Goal: Task Accomplishment & Management: Complete application form

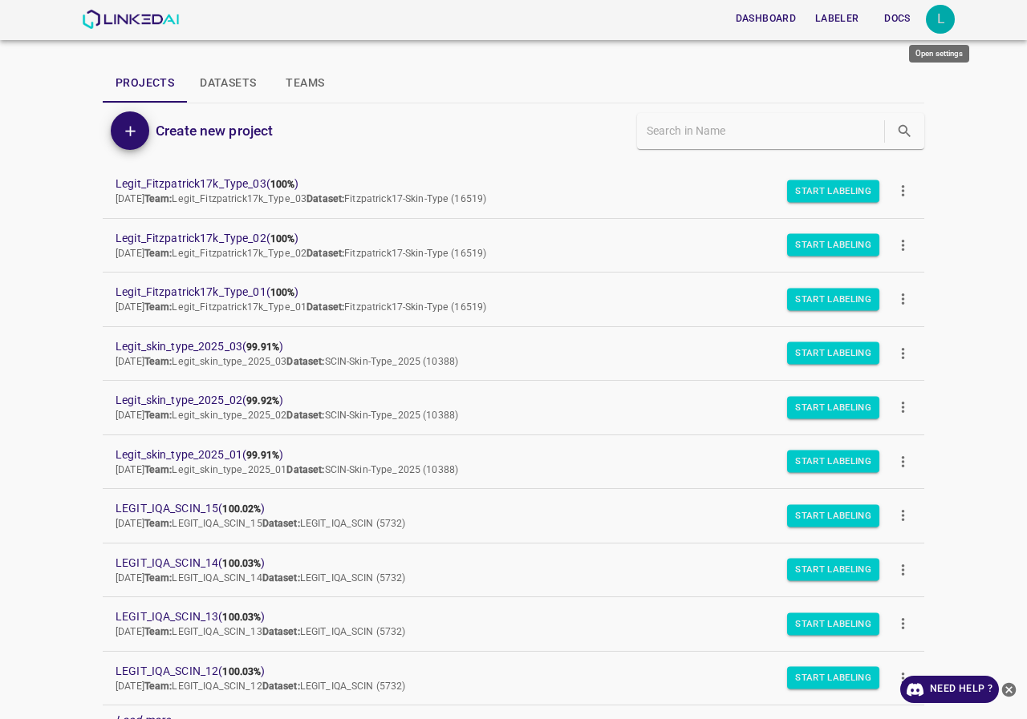
click at [938, 17] on div "L" at bounding box center [940, 19] width 29 height 29
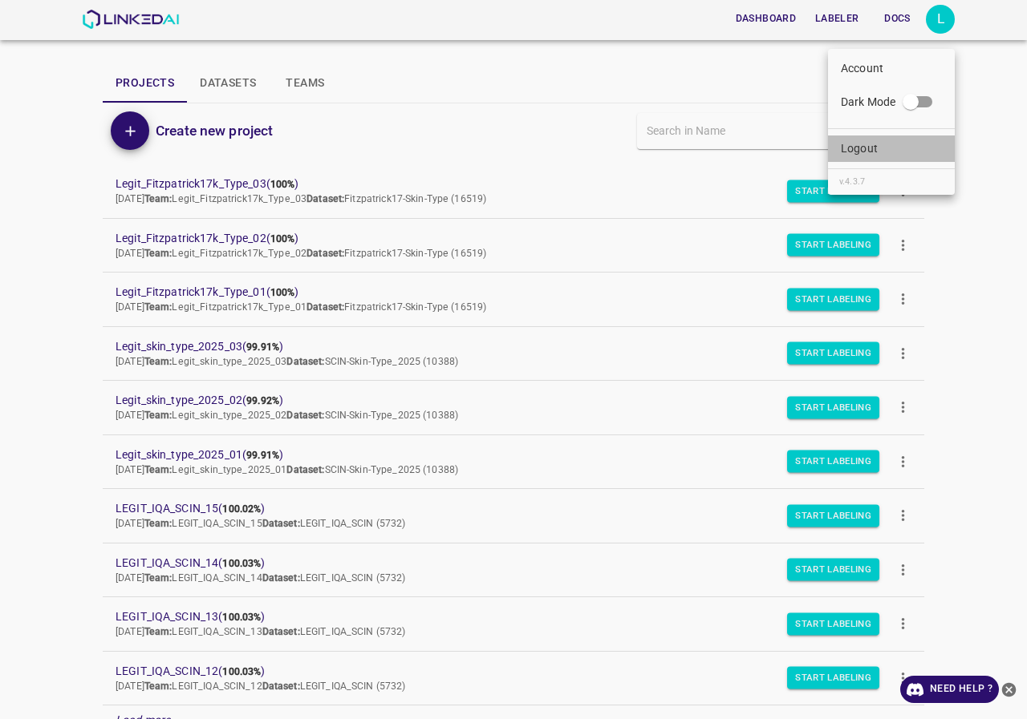
click at [893, 146] on li "Logout" at bounding box center [891, 149] width 127 height 26
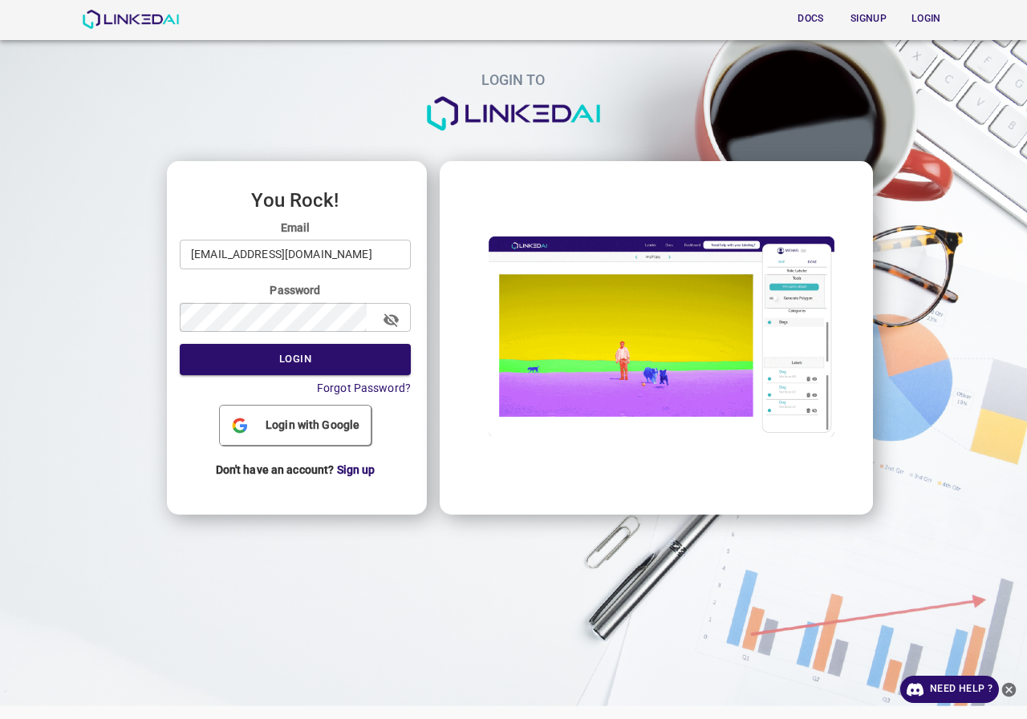
click at [360, 254] on input "[EMAIL_ADDRESS][DOMAIN_NAME]" at bounding box center [295, 255] width 231 height 30
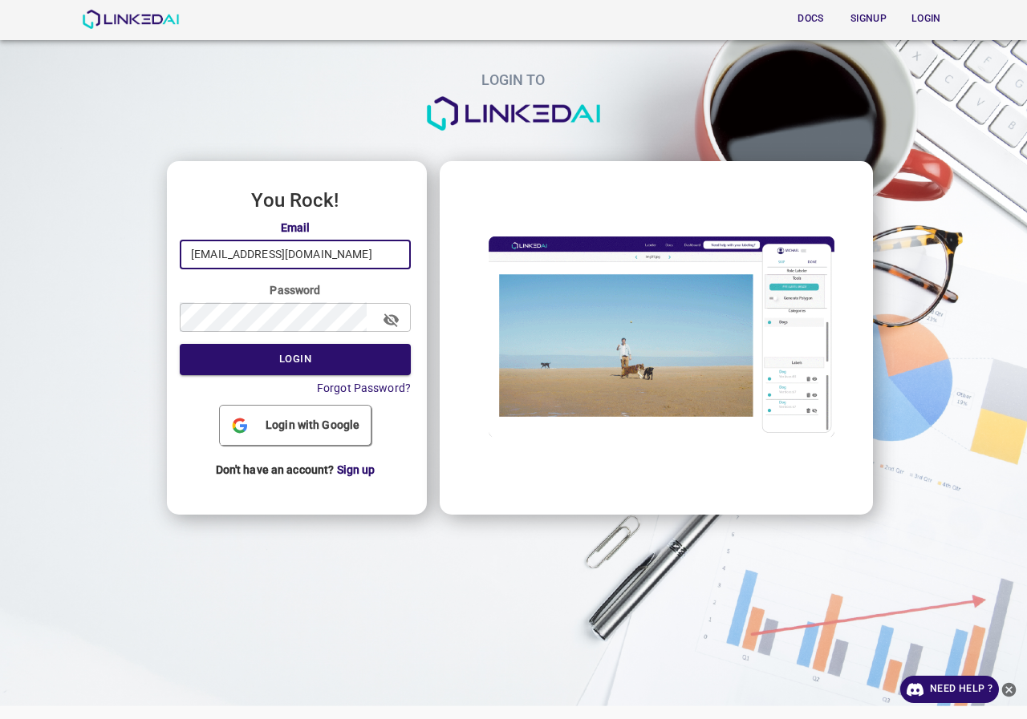
click at [334, 252] on input "[EMAIL_ADDRESS][DOMAIN_NAME]" at bounding box center [295, 255] width 231 height 30
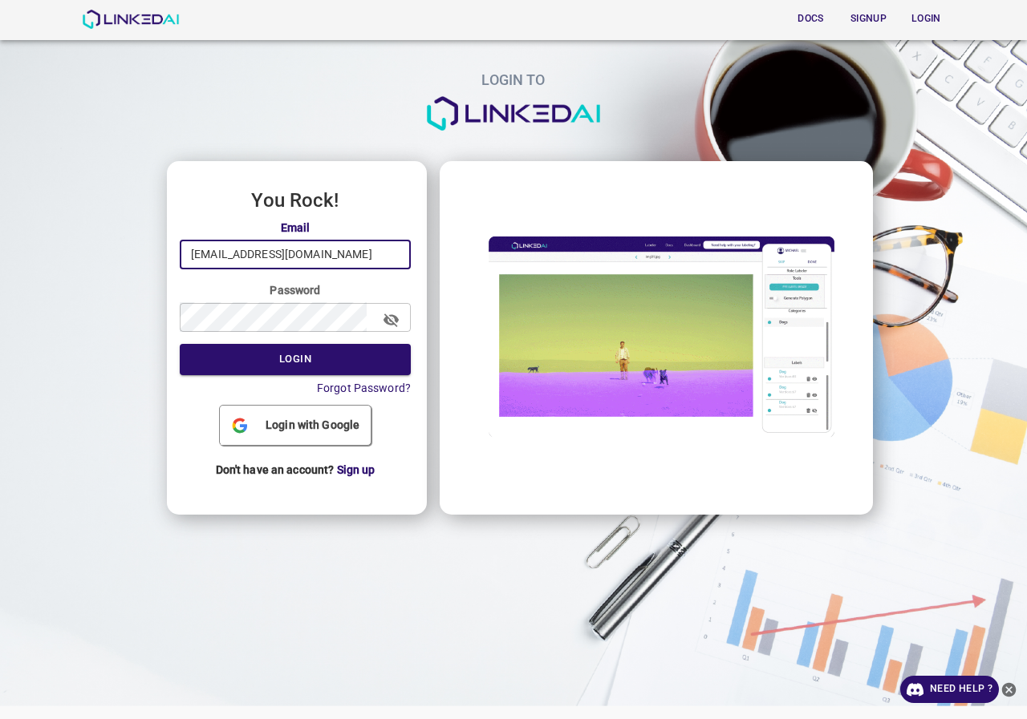
type input "[EMAIL_ADDRESS][DOMAIN_NAME]"
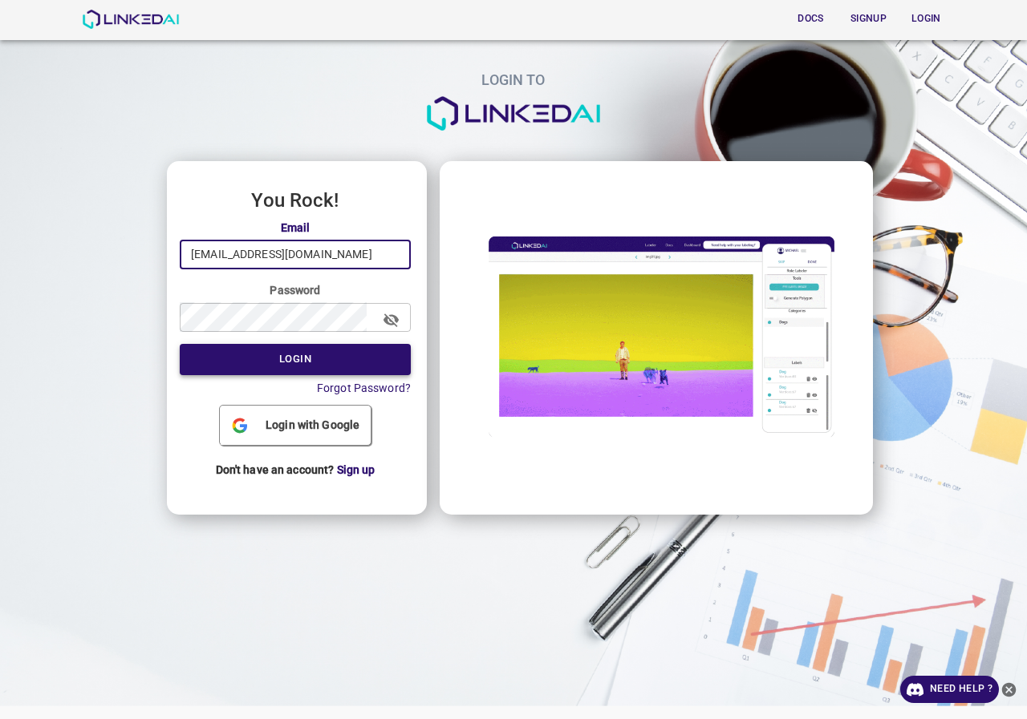
click at [291, 364] on button "Login" at bounding box center [295, 359] width 231 height 31
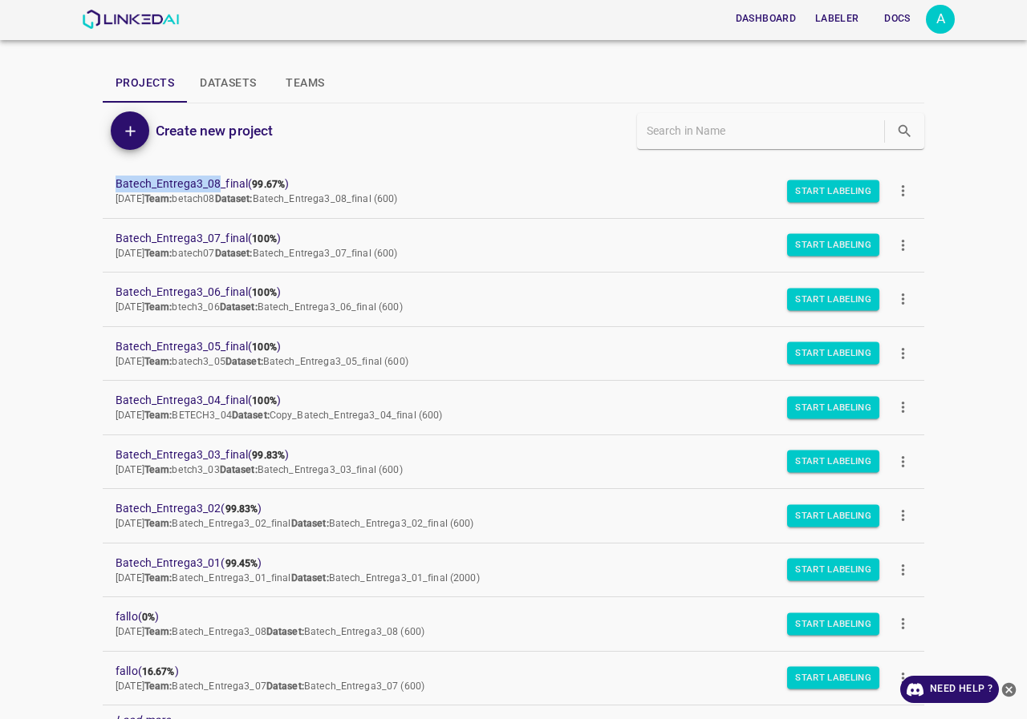
drag, startPoint x: 89, startPoint y: 180, endPoint x: 209, endPoint y: 183, distance: 120.3
click at [219, 185] on div "Dashboard Labeler Docs A Projects Datasets Teams Create new project Batech_Entr…" at bounding box center [513, 359] width 1027 height 719
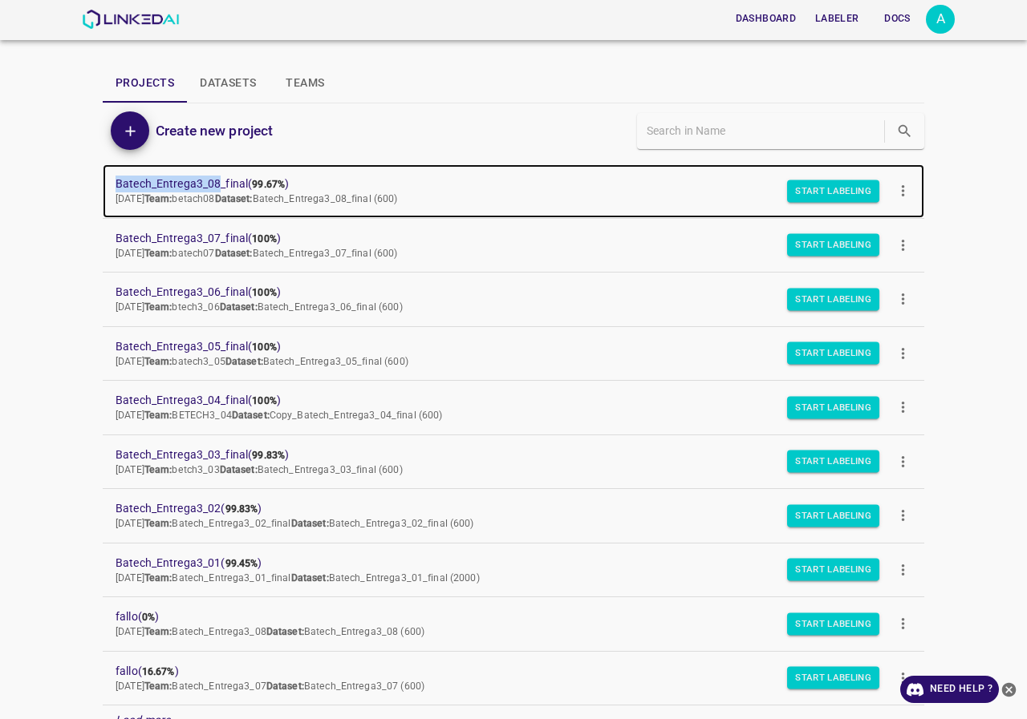
copy span "Batech_Entrega3_08"
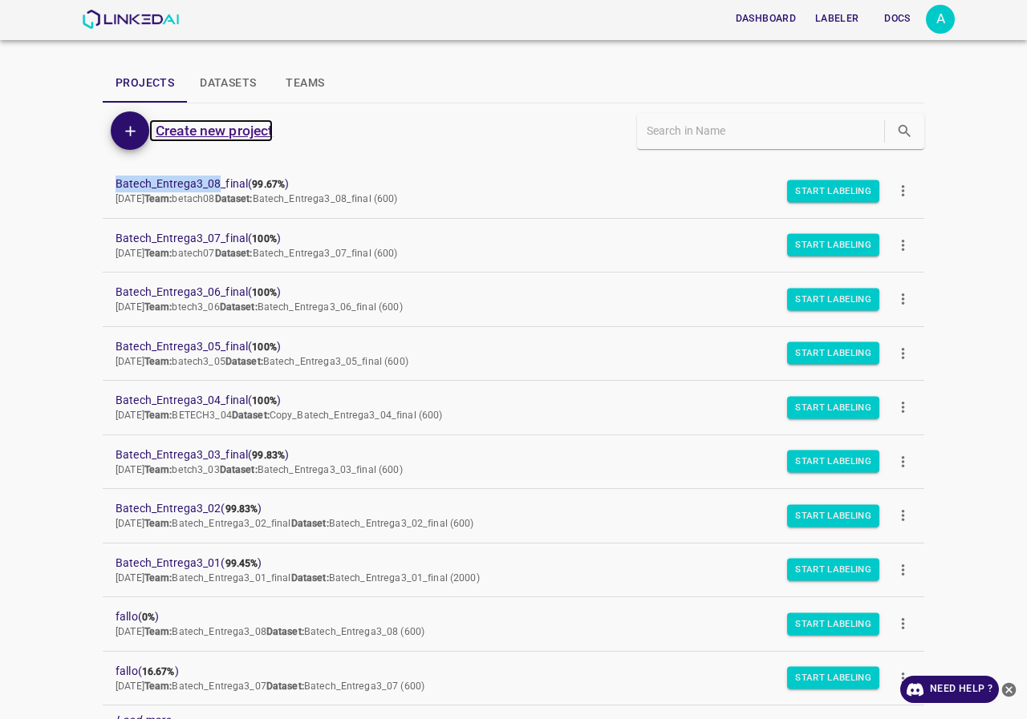
click at [220, 134] on h6 "Create new project" at bounding box center [214, 130] width 117 height 22
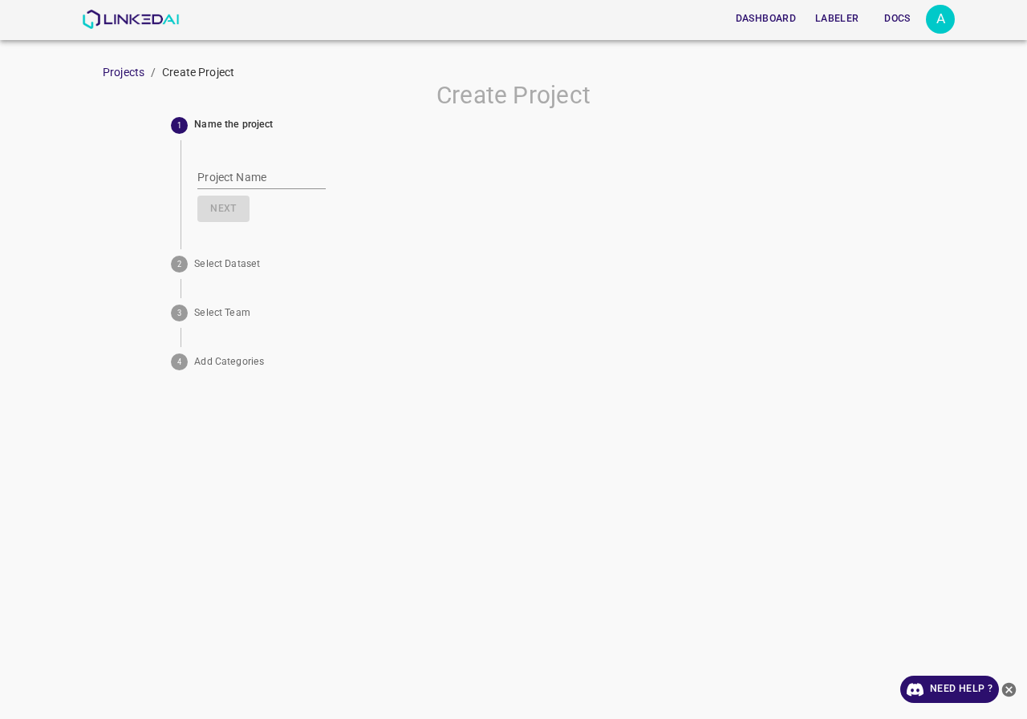
click at [233, 180] on input "Project Name" at bounding box center [261, 177] width 128 height 23
paste input "Batech_Entrega3_08"
click at [283, 172] on input "Batech_Entrega3_08" at bounding box center [261, 177] width 128 height 23
click at [310, 175] on input "Batech_Entrega4_08" at bounding box center [261, 177] width 128 height 23
drag, startPoint x: 310, startPoint y: 178, endPoint x: 129, endPoint y: 176, distance: 180.5
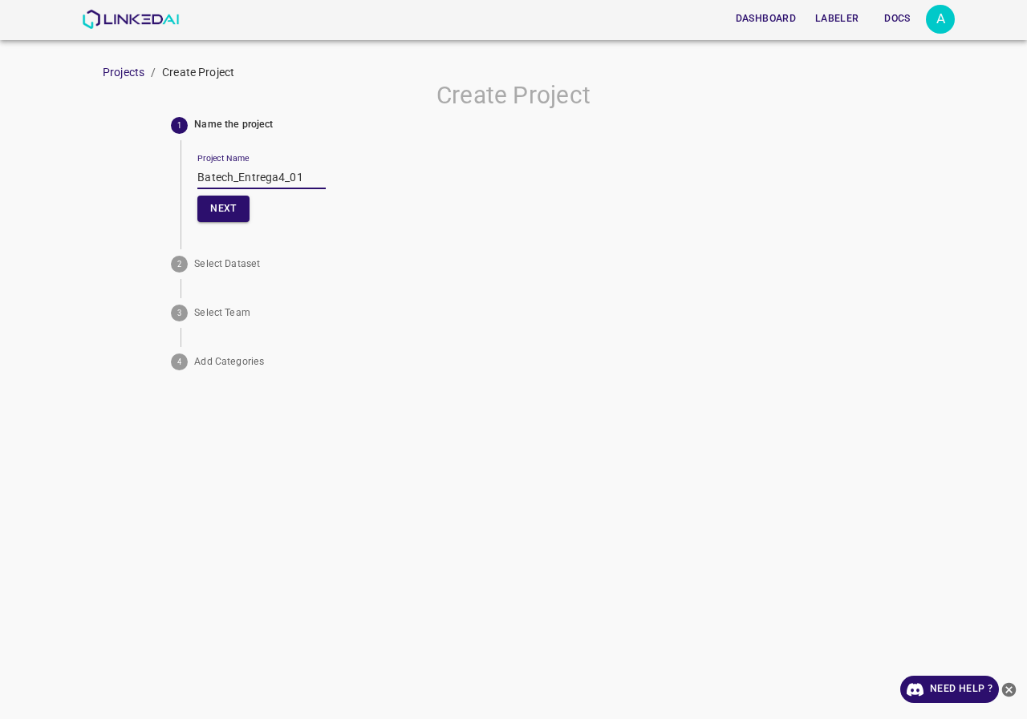
click at [129, 176] on div "Create Project 1 Name the project Project Name Batech_Entrega4_01 Next 2 Select…" at bounding box center [513, 229] width 1027 height 296
type input "Batech_Entrega4_01"
click at [221, 213] on button "Next" at bounding box center [222, 209] width 51 height 26
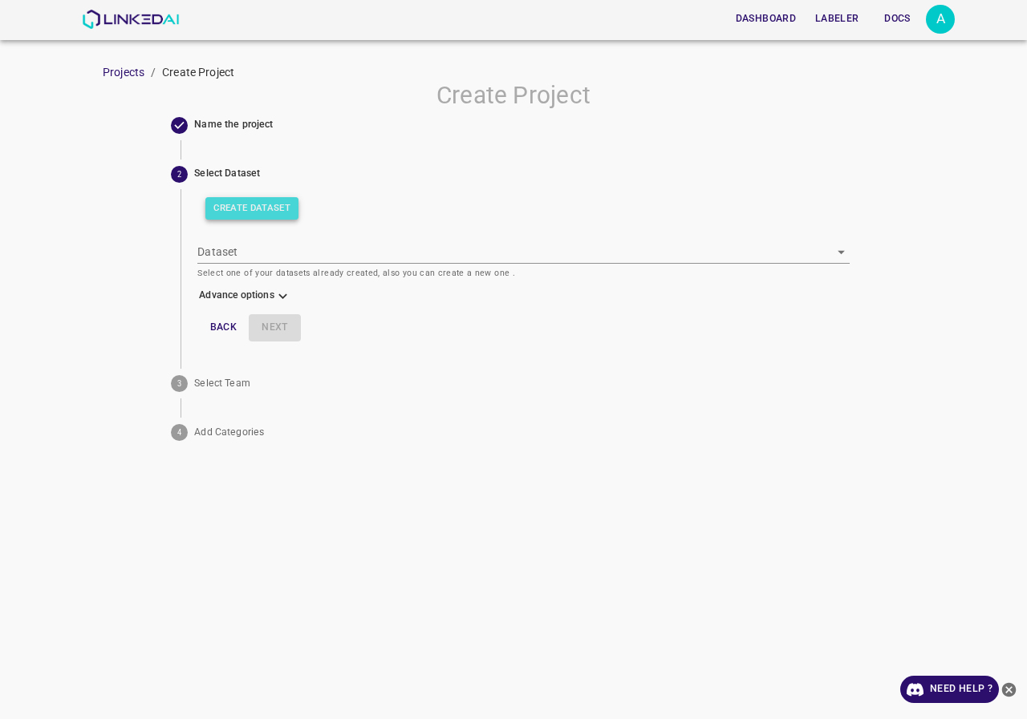
click at [261, 209] on button "Create Dataset" at bounding box center [251, 208] width 93 height 22
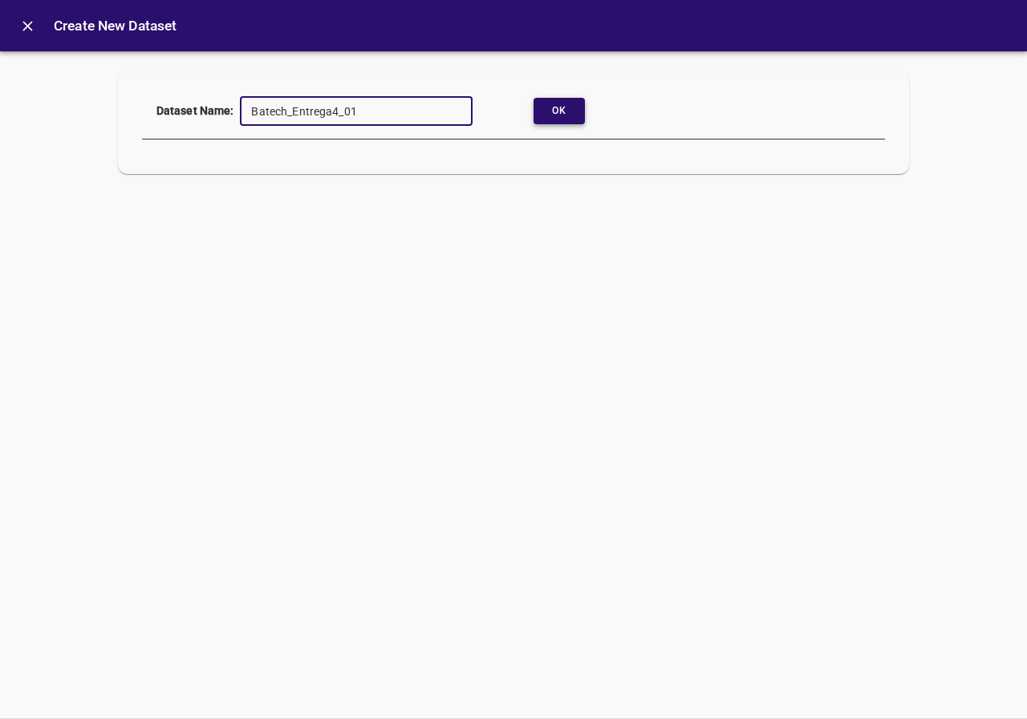
click at [565, 111] on button "Ok" at bounding box center [558, 111] width 51 height 26
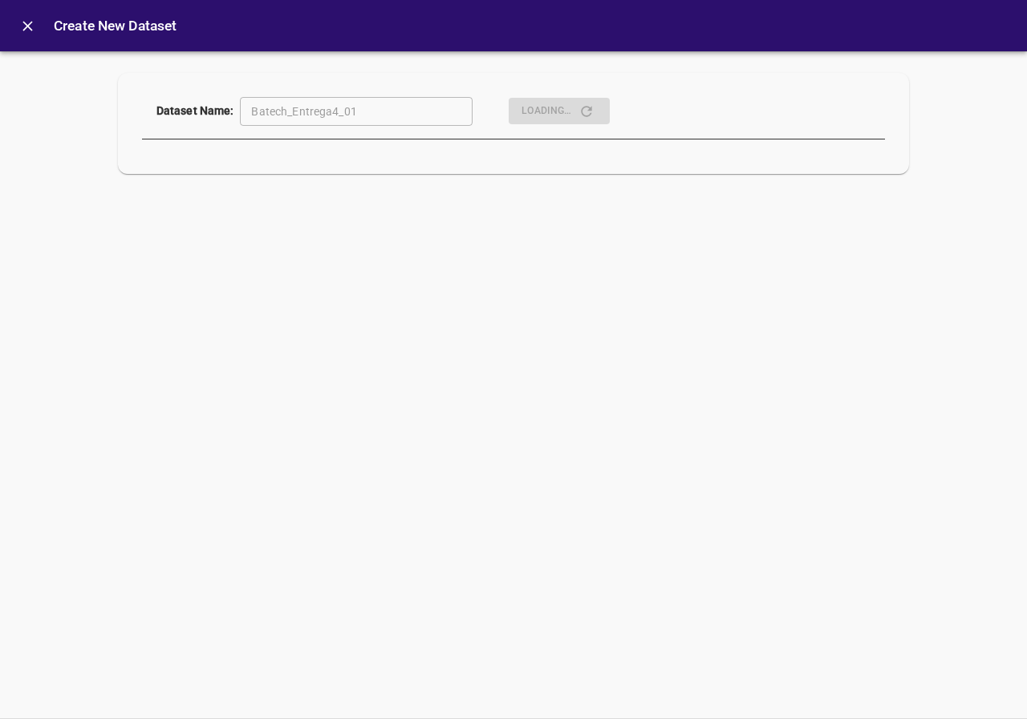
type input "[object Object]"
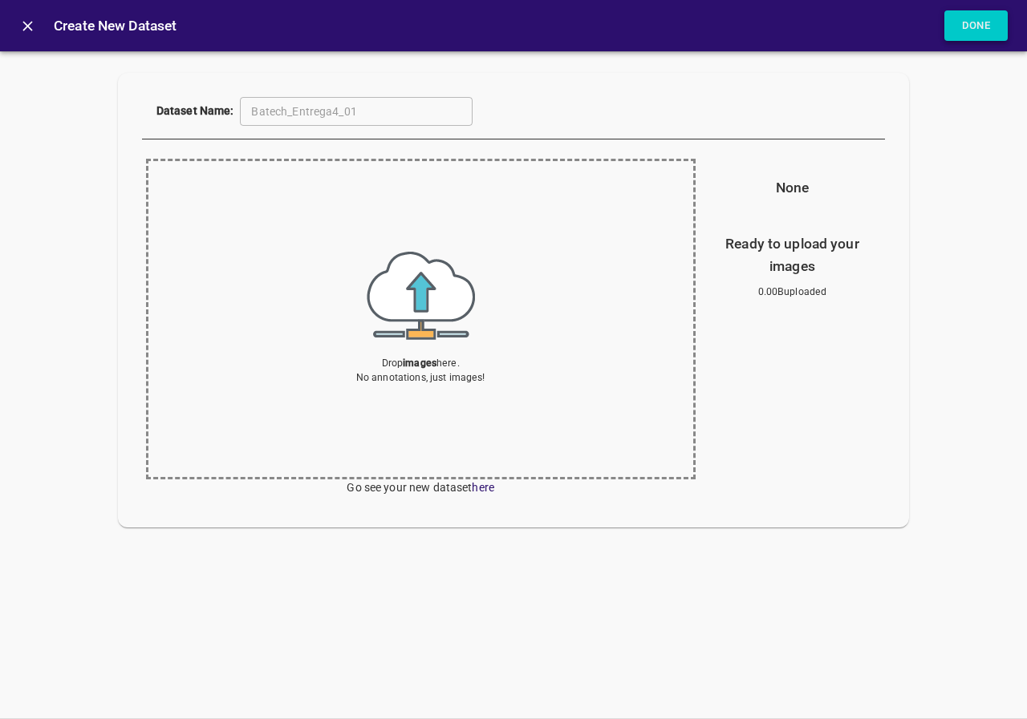
click at [983, 28] on button "Done" at bounding box center [976, 25] width 64 height 31
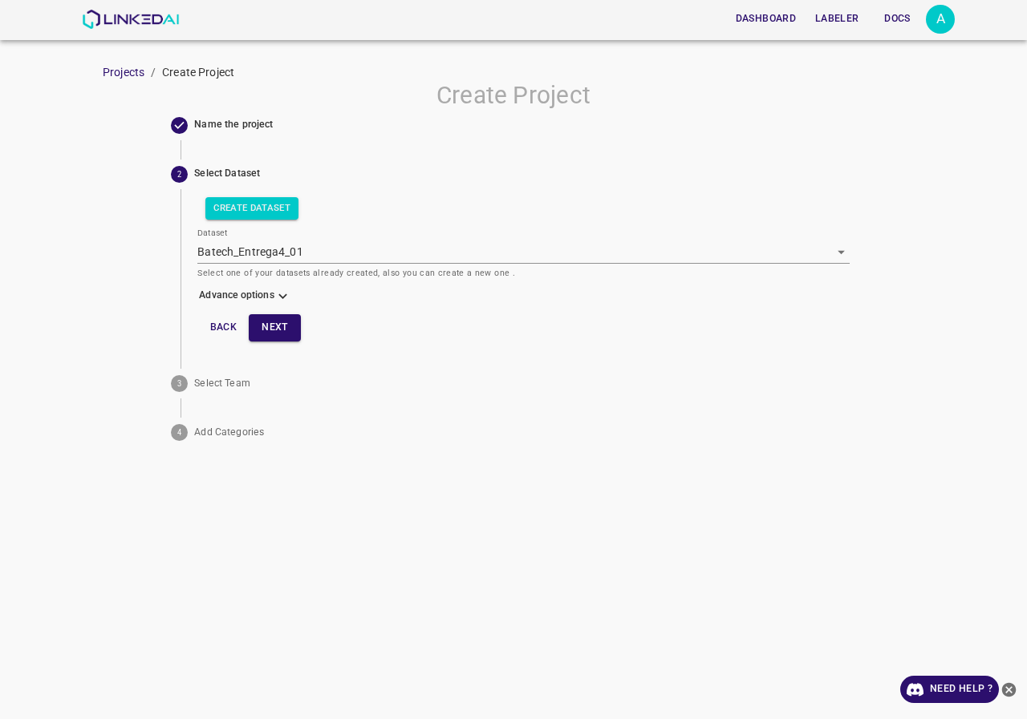
click at [276, 293] on icon at bounding box center [282, 296] width 17 height 17
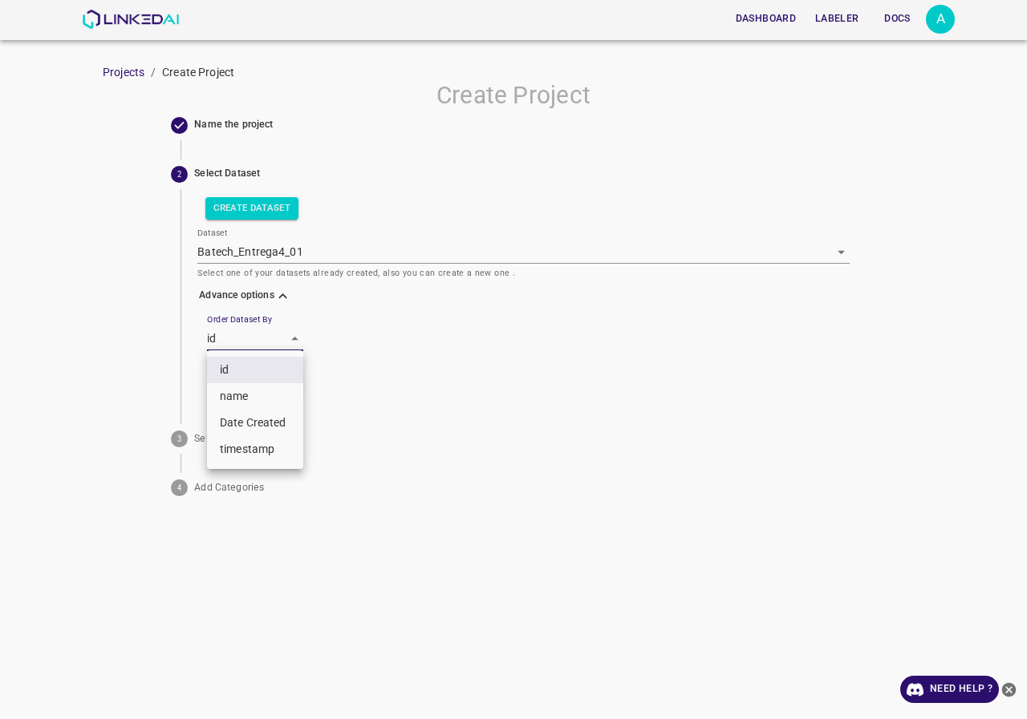
click at [262, 348] on body "Dashboard Labeler Docs A Projects / Create Project Create Project Name the proj…" at bounding box center [513, 359] width 1027 height 719
click at [267, 393] on li "name" at bounding box center [255, 396] width 96 height 26
type input "key"
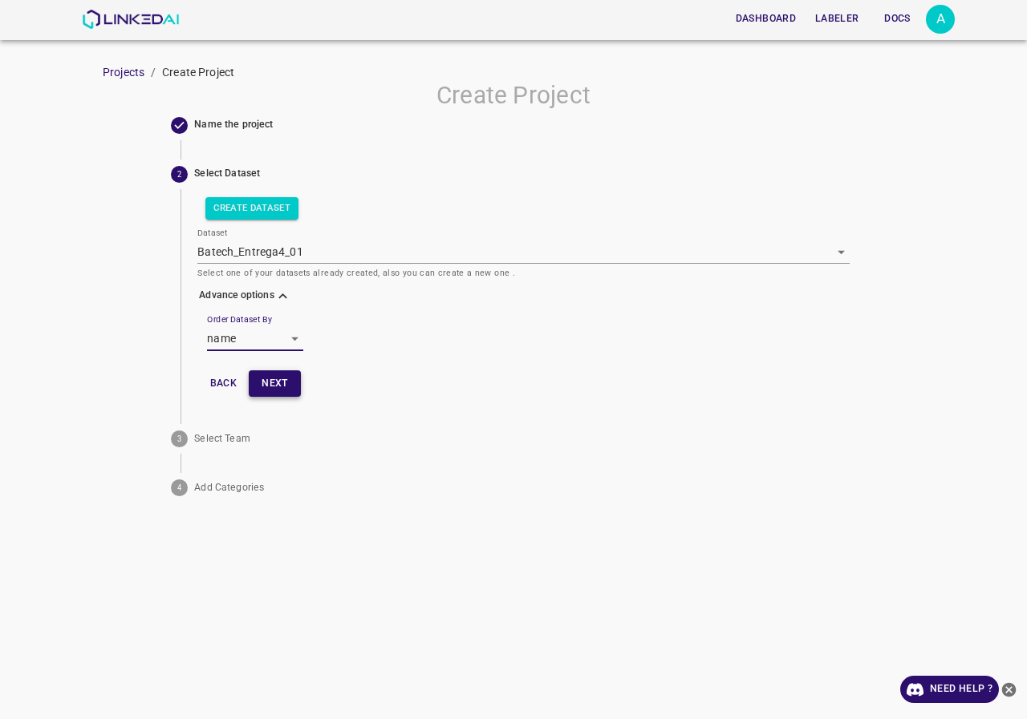
click at [282, 375] on button "Next" at bounding box center [274, 384] width 51 height 26
type input "Riding solo 🦸"
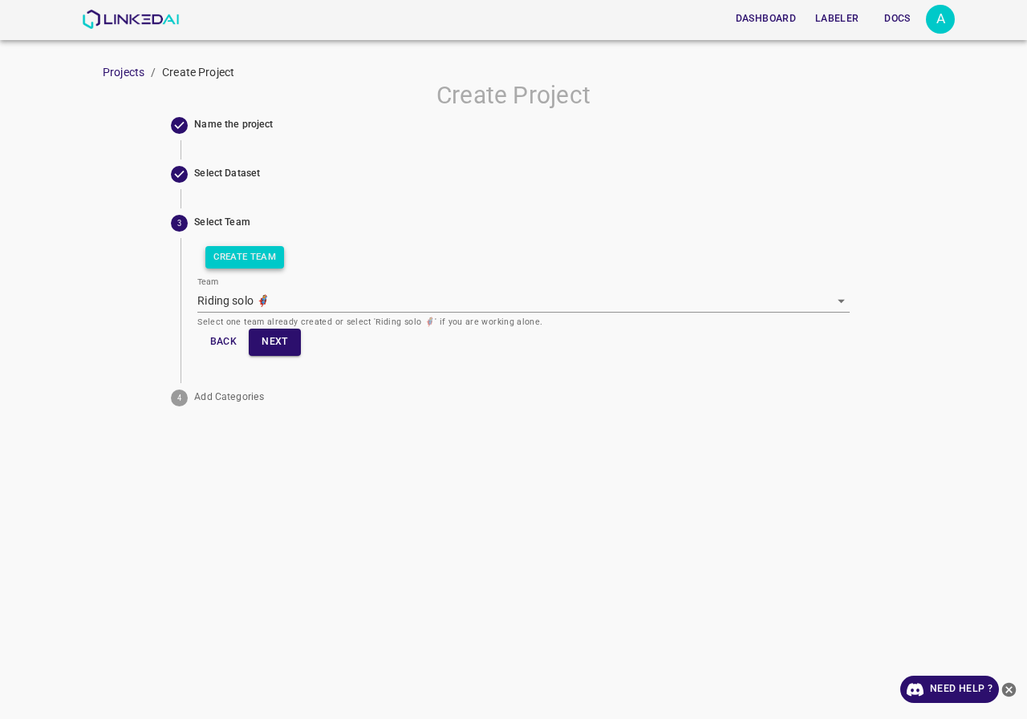
click at [254, 255] on button "Create Team" at bounding box center [244, 257] width 79 height 22
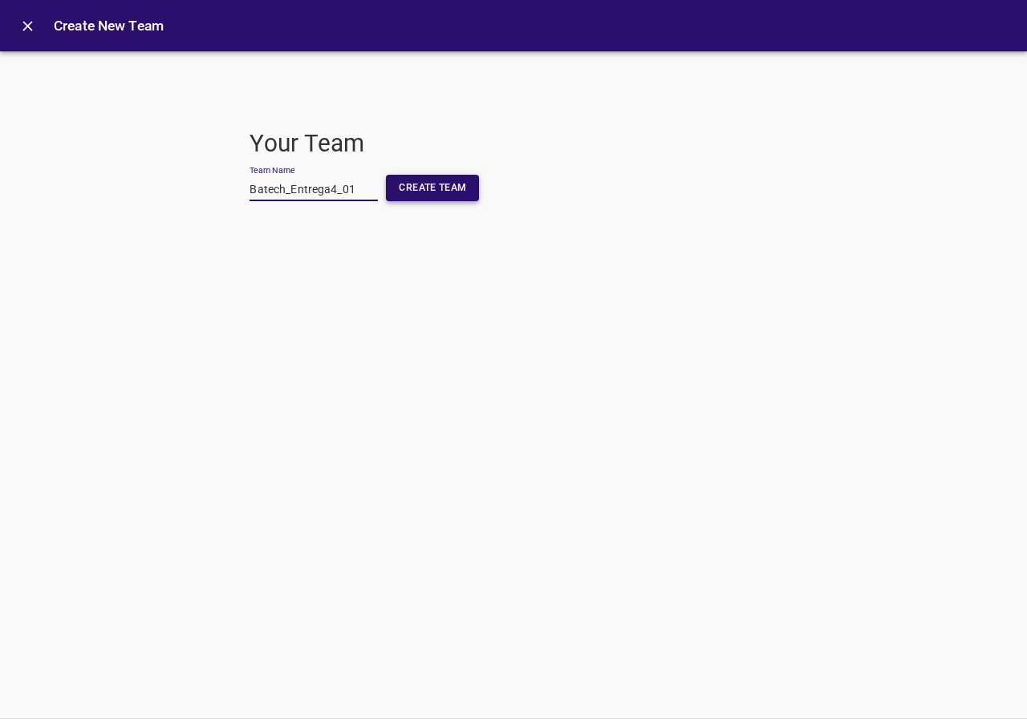
type input "Batech_Entrega4_01"
click at [415, 183] on button "Create Team" at bounding box center [432, 188] width 93 height 26
type input "[object Object]"
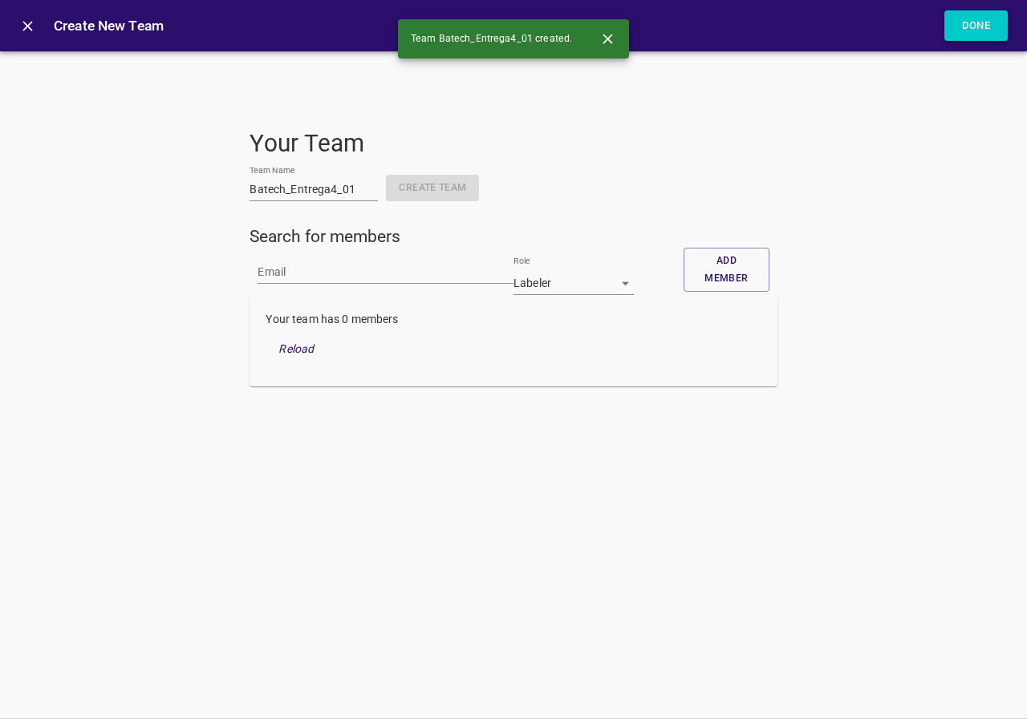
click at [956, 26] on button "Done" at bounding box center [976, 25] width 64 height 31
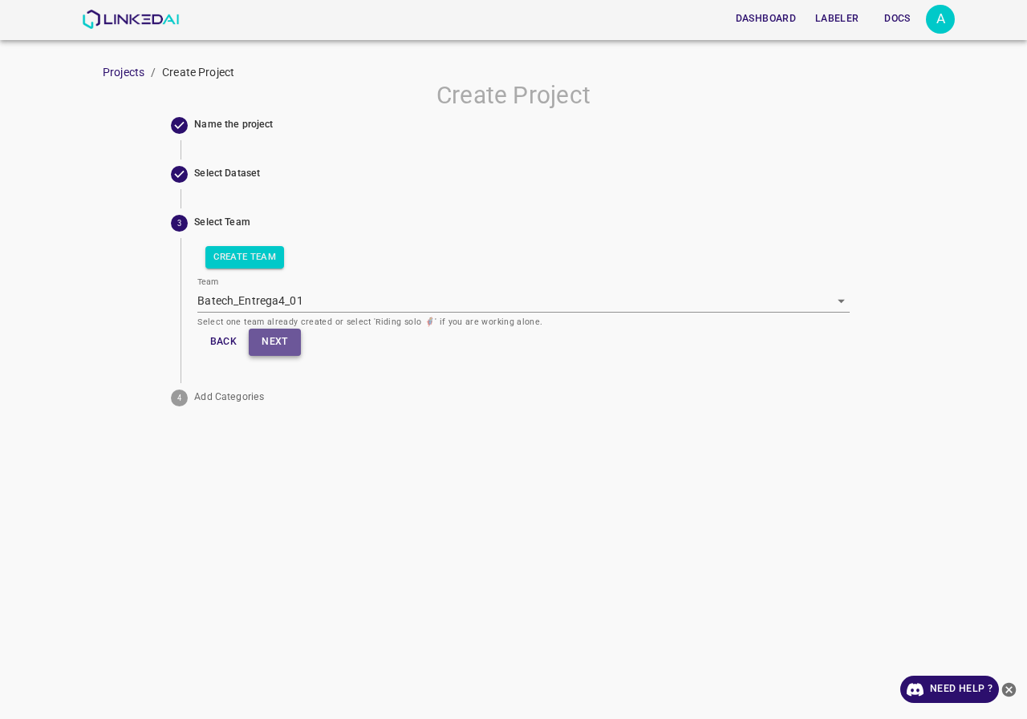
click at [266, 344] on button "Next" at bounding box center [274, 342] width 51 height 26
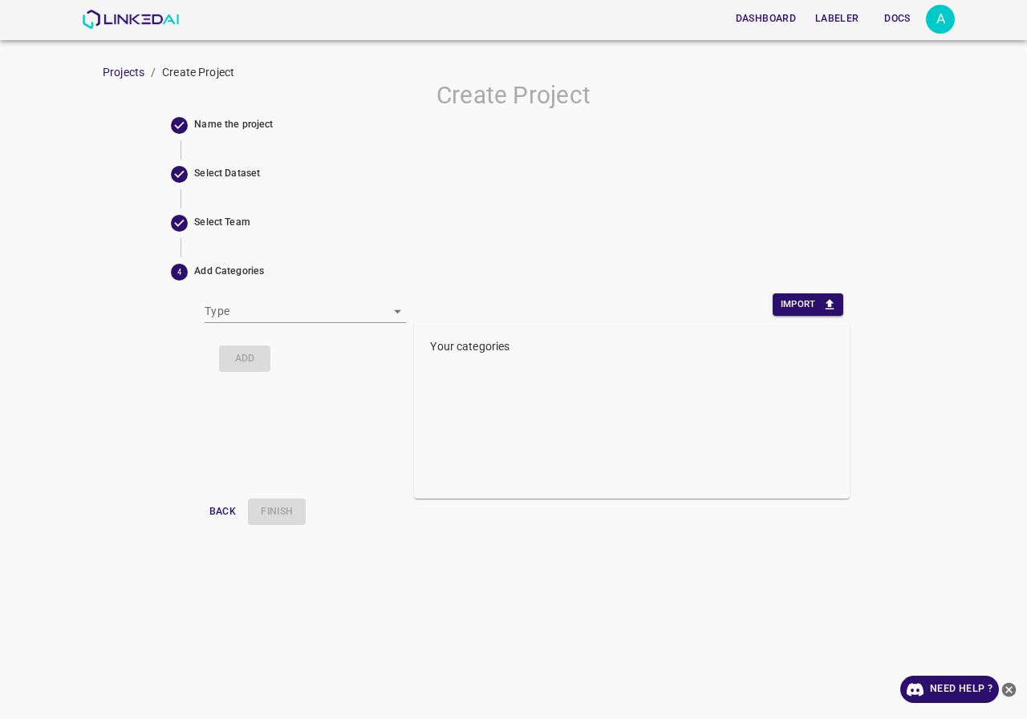
click at [303, 314] on body "Dashboard Labeler Docs A Projects / Create Project Create Project Name the proj…" at bounding box center [513, 359] width 1027 height 719
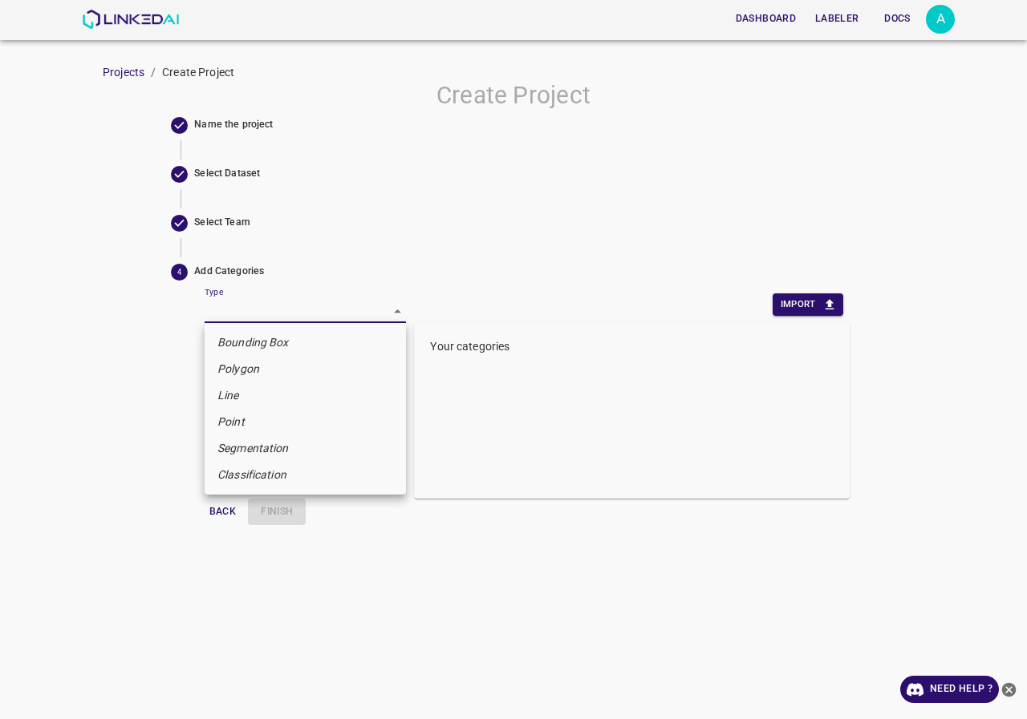
click at [297, 342] on li "Bounding Box" at bounding box center [305, 343] width 201 height 26
type input "bounding_box"
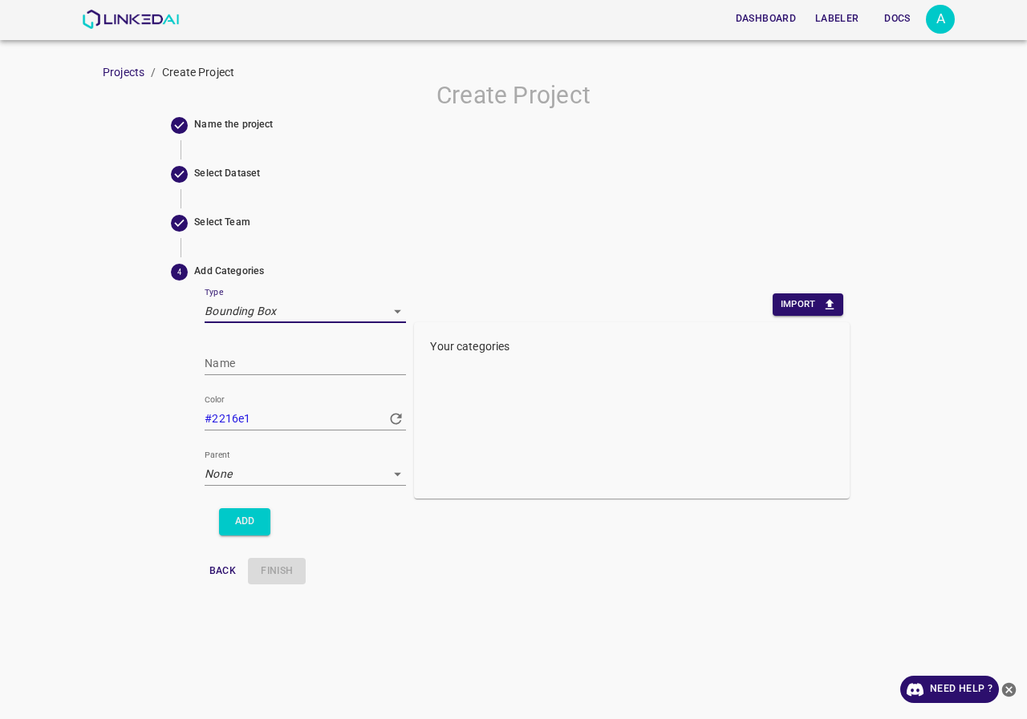
click at [289, 373] on input "Name" at bounding box center [305, 363] width 201 height 23
type input "cliente"
drag, startPoint x: 257, startPoint y: 415, endPoint x: 151, endPoint y: 417, distance: 106.7
click at [151, 417] on div "Create Project Name the project Select Dataset Select Team 4 Add Categories Typ…" at bounding box center [513, 337] width 1027 height 512
paste input "text"
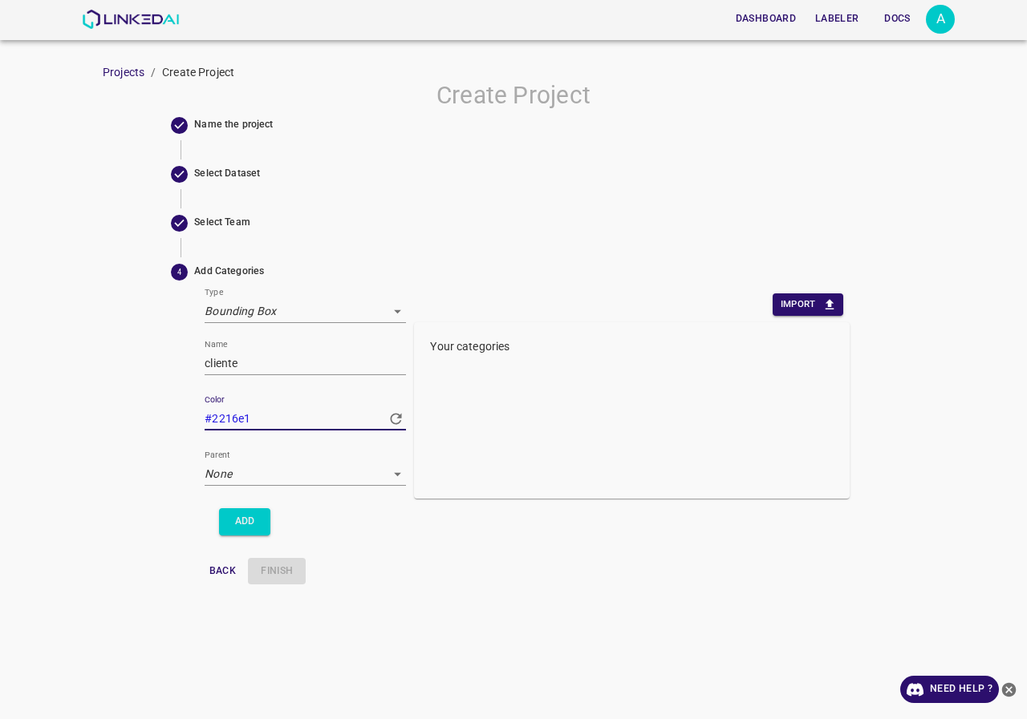
click at [302, 416] on input "#2216e1" at bounding box center [291, 418] width 172 height 23
click at [286, 426] on input "#2216e1" at bounding box center [291, 418] width 172 height 23
type input "#0116e1"
type input "#1016e1"
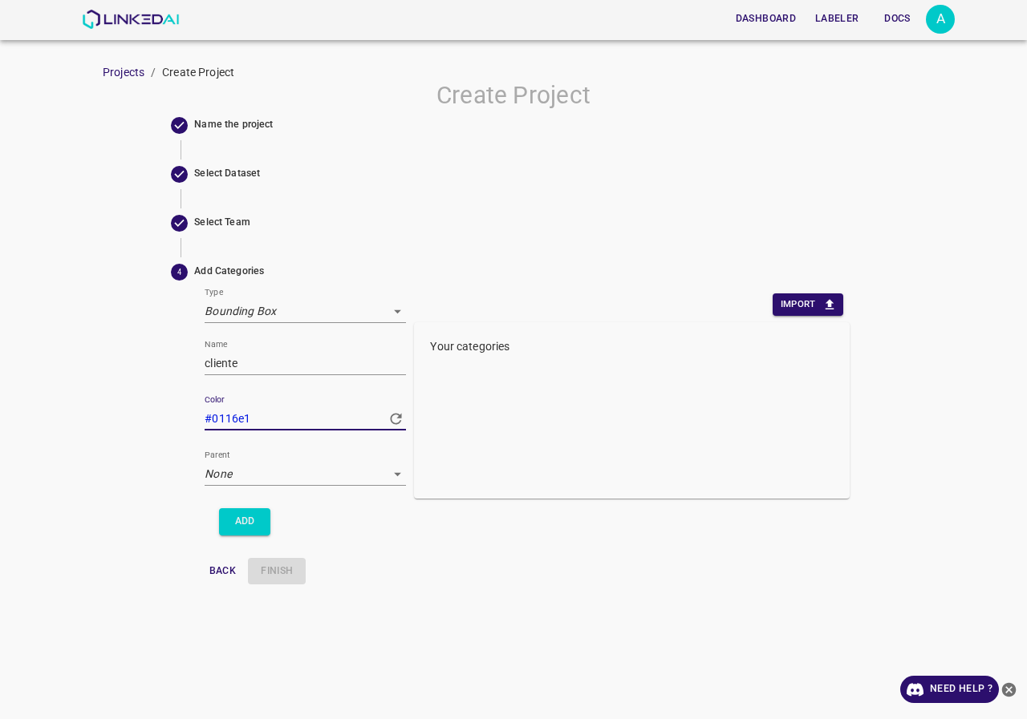
type input "#1016e1"
type input "#a616e1"
click at [297, 421] on input "#a616e1" at bounding box center [291, 418] width 172 height 23
type input "#a602e1"
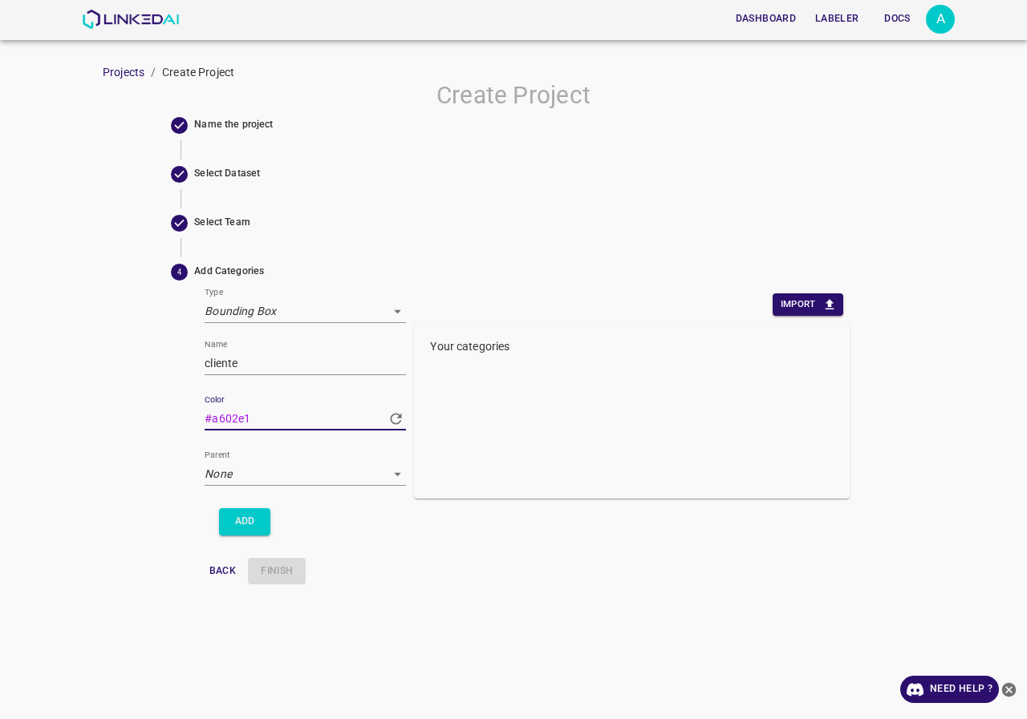
type input "#a602e1"
type input "#a618e1"
type input "#a6f8e1"
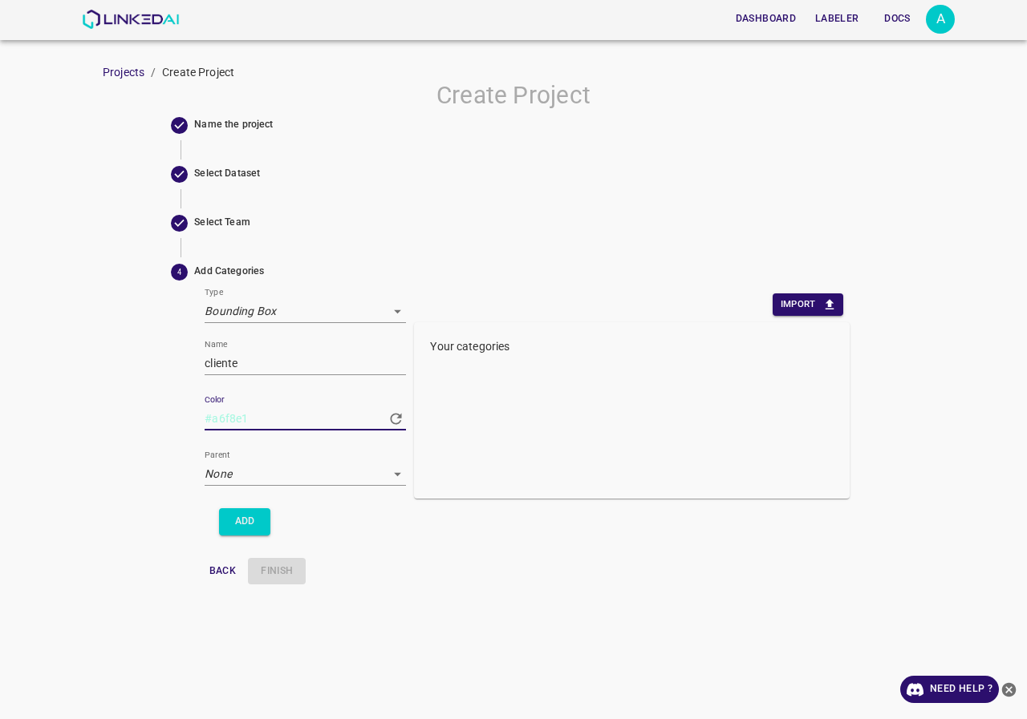
type input "#a6f801"
type input "#a6f80d"
type input "#a6f883"
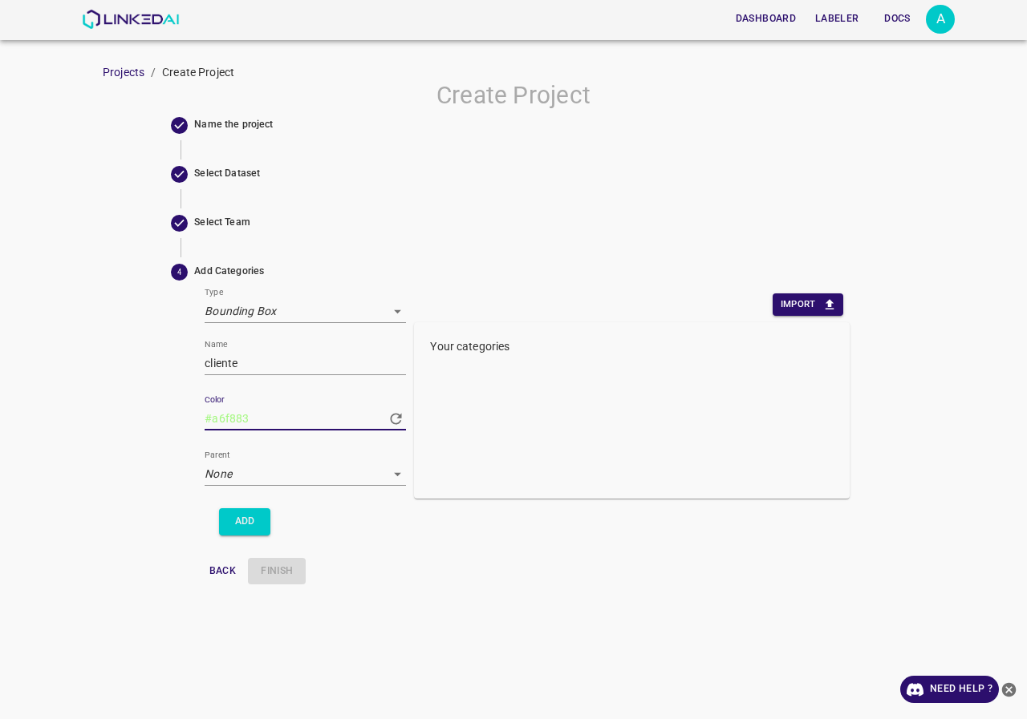
type input "#a6f883"
click at [466, 569] on div "Back Finish" at bounding box center [522, 571] width 652 height 26
click at [262, 523] on button "Add" at bounding box center [244, 521] width 51 height 26
type input "#79dfe9"
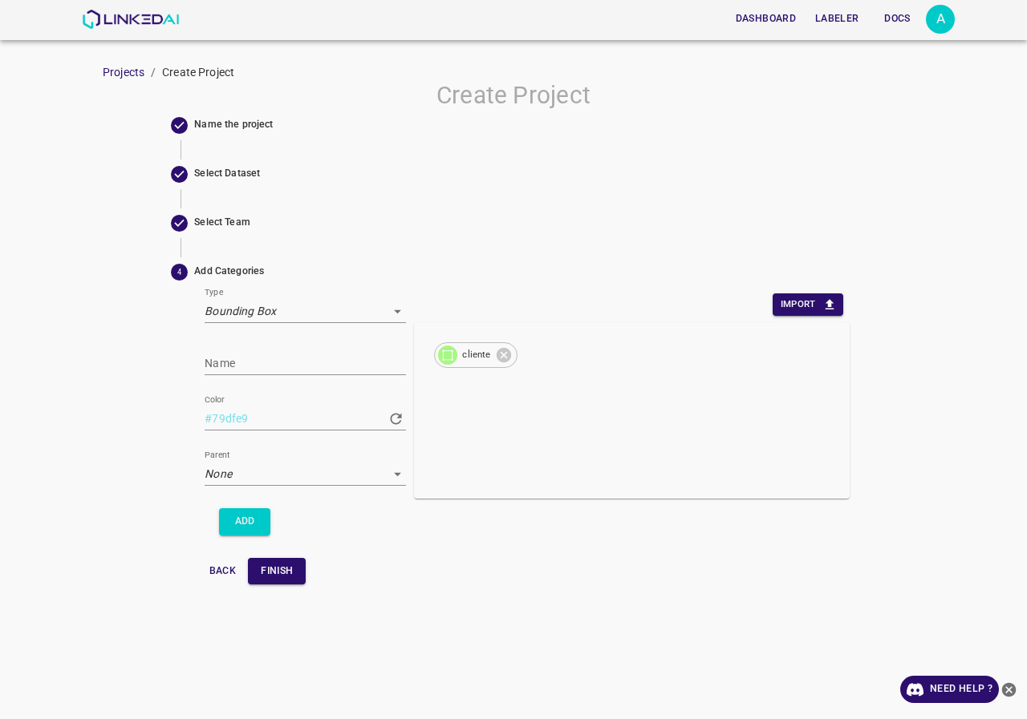
click at [242, 361] on input "Name" at bounding box center [305, 363] width 201 height 23
type input "colaborador"
click at [256, 422] on input "#79dfe9" at bounding box center [291, 418] width 172 height 23
type input "#02dfe9"
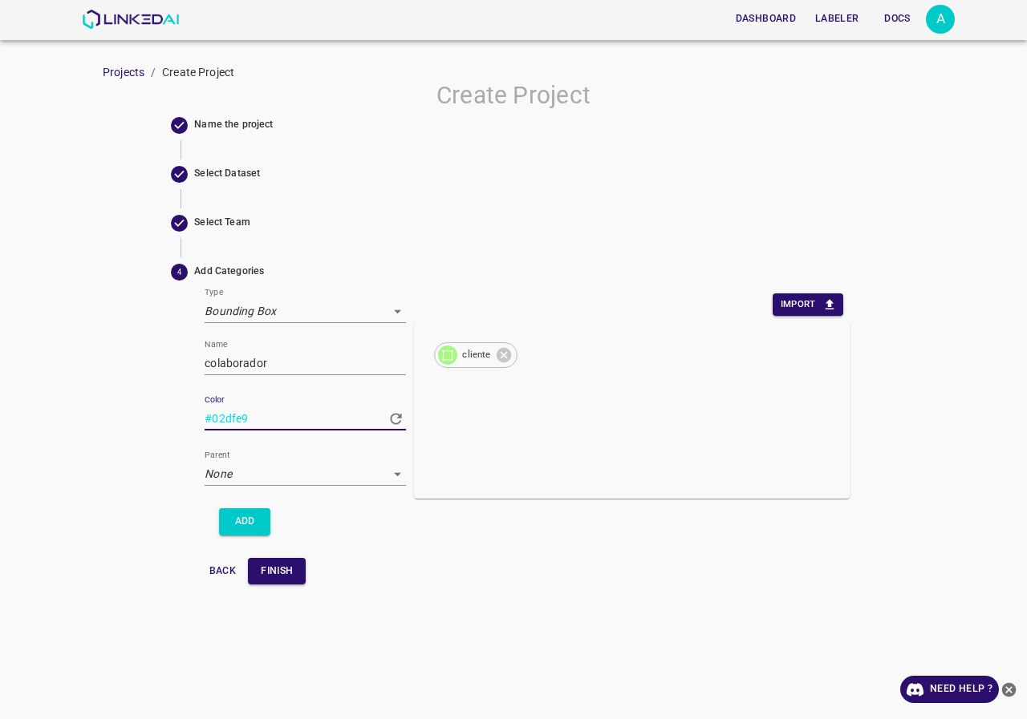
type input "#18dfe9"
type input "#f1dfe9"
type input "#f109e9"
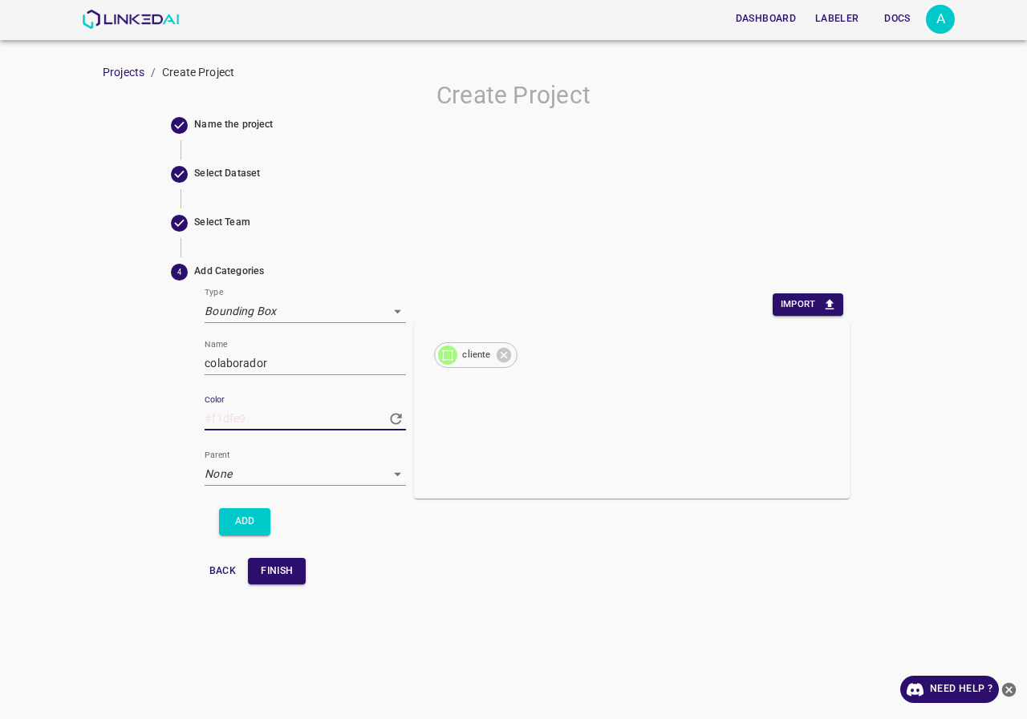
type input "#f109e9"
type input "#f10909"
click at [537, 545] on div "Import cliente" at bounding box center [631, 422] width 435 height 271
click at [257, 521] on button "Add" at bounding box center [244, 521] width 51 height 26
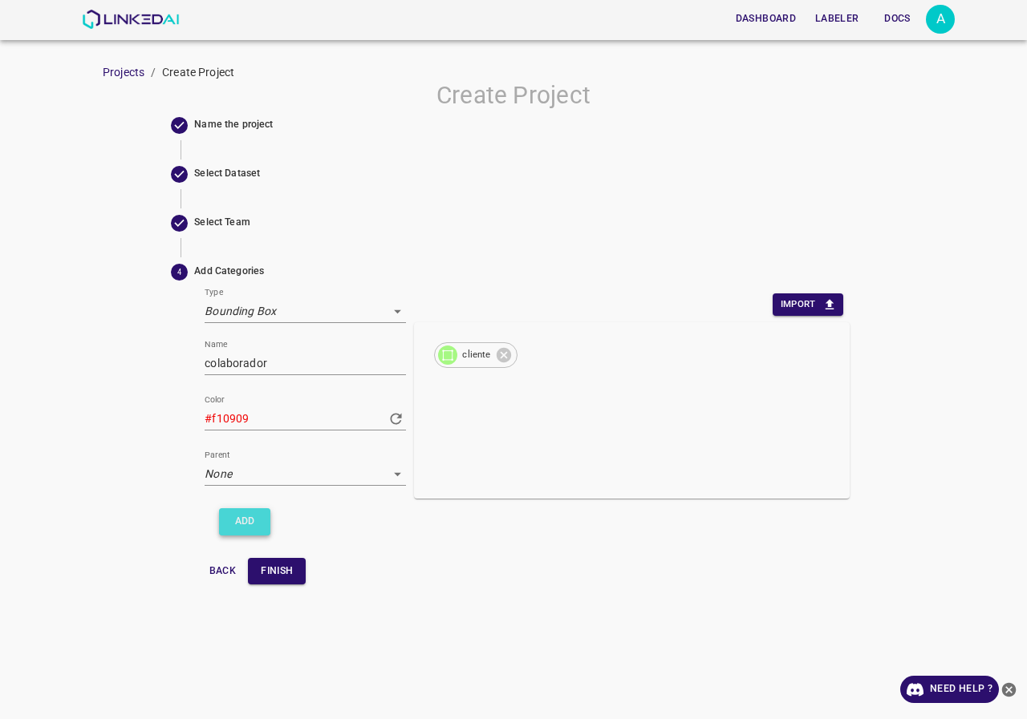
type input "#f4e58c"
click at [266, 361] on input "Name" at bounding box center [305, 363] width 201 height 23
type input "uso_celular"
click at [318, 412] on input "#f4e58c" at bounding box center [291, 418] width 172 height 23
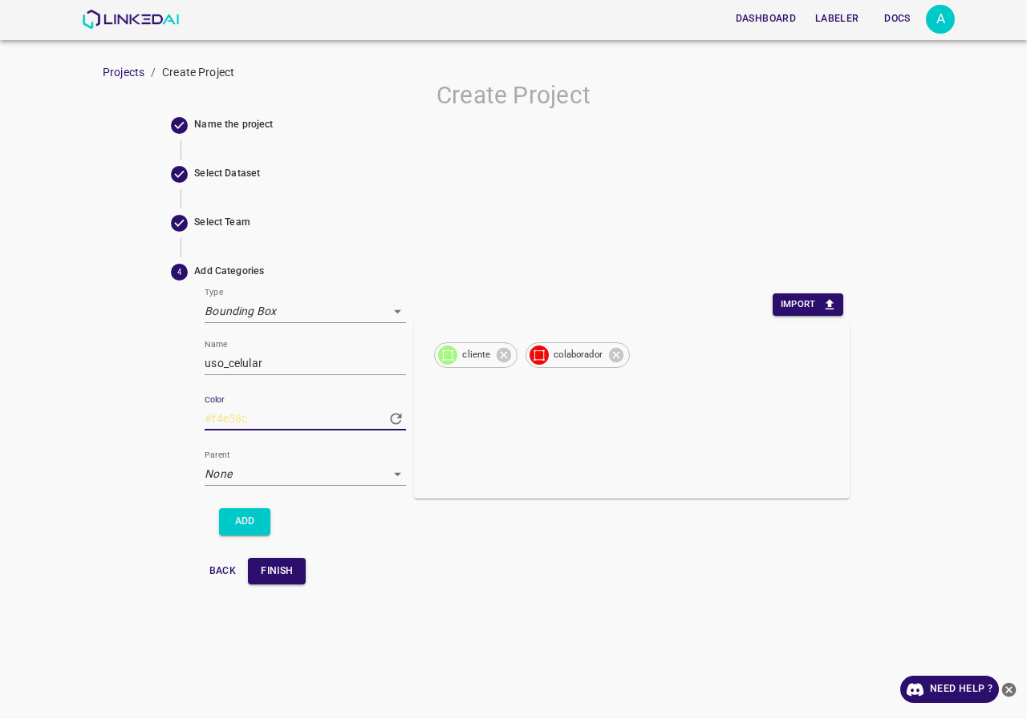
click at [273, 427] on input "#f4e58c" at bounding box center [291, 418] width 172 height 23
type input "#02e58c"
type input "#19e58c"
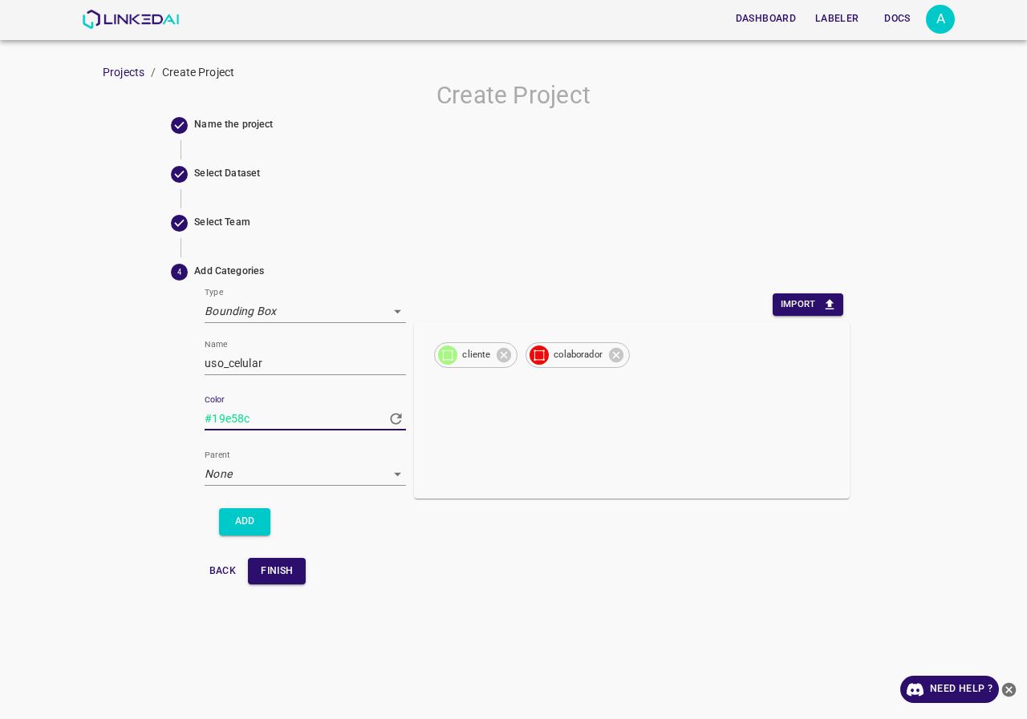
type input "#ffe58c"
type input "#ff028c"
type input "#ff188c"
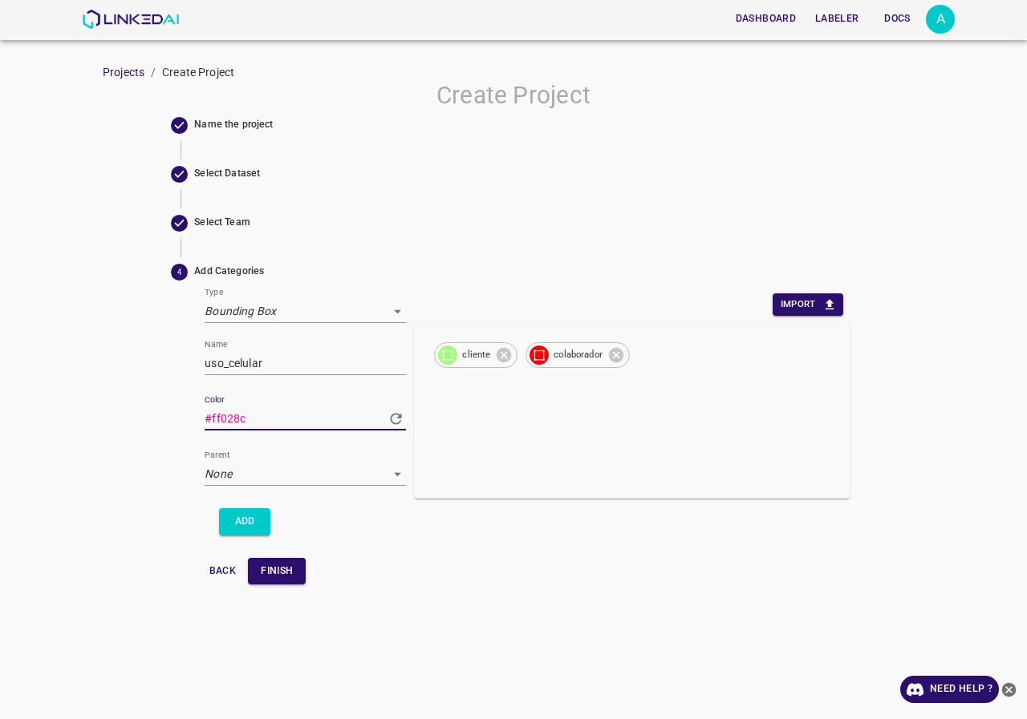
type input "#ff188c"
type input "#fff78c"
type input "#fff700"
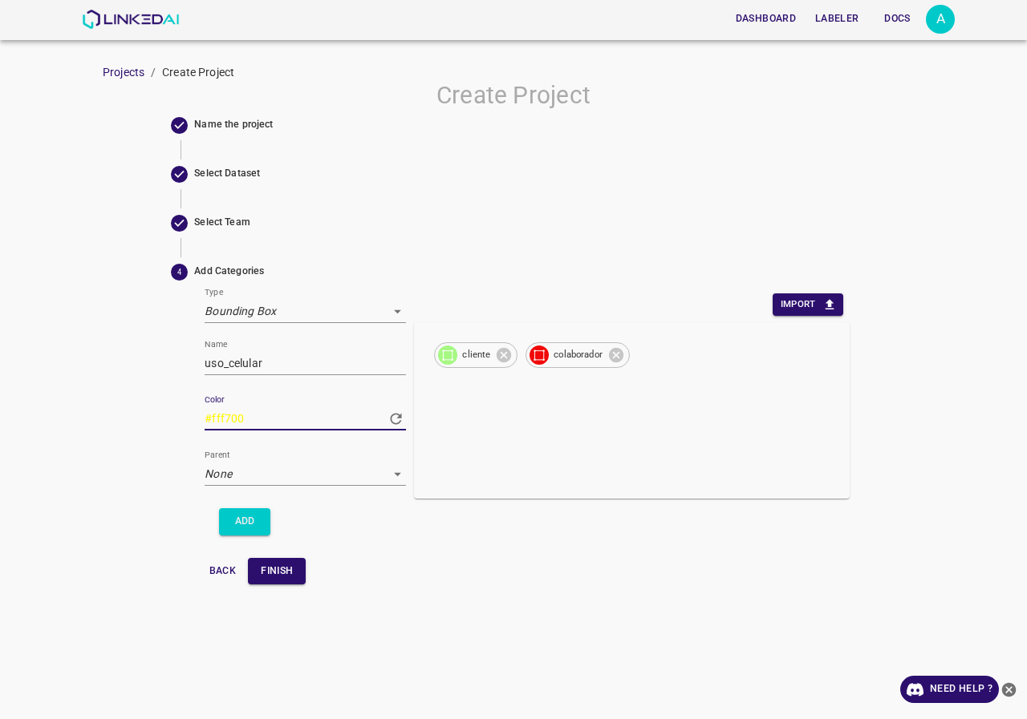
click at [437, 545] on div "Import cliente colaborador" at bounding box center [631, 422] width 435 height 271
click at [243, 521] on button "Add" at bounding box center [244, 521] width 51 height 26
type input "#e34a2a"
click at [288, 358] on input "Name" at bounding box center [305, 363] width 201 height 23
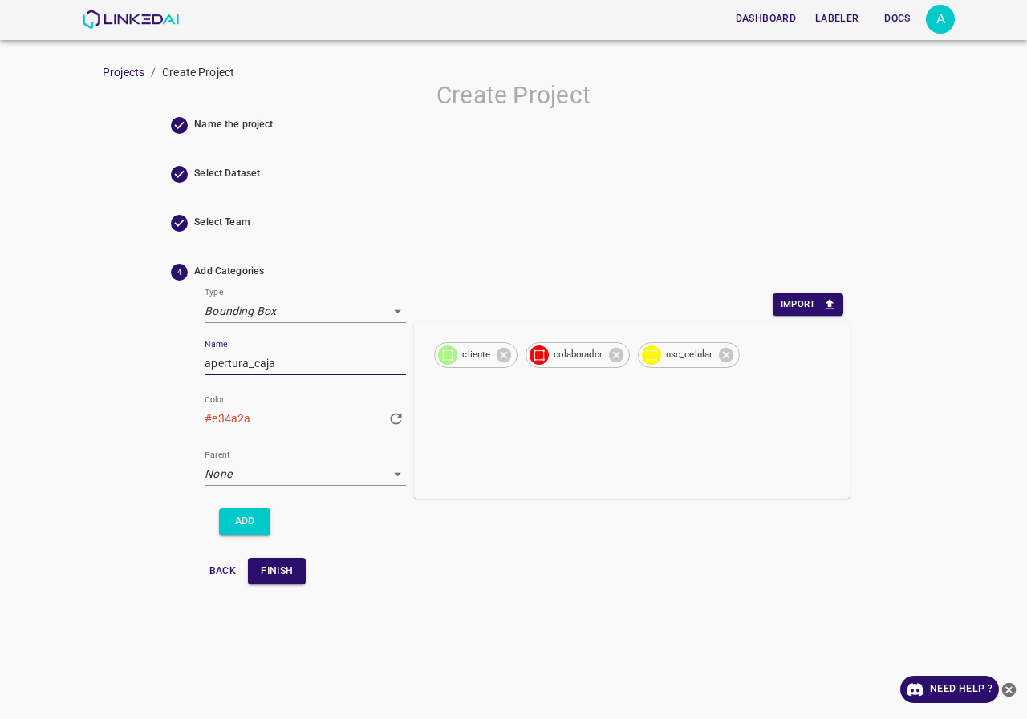
type input "apertura_caja"
click at [271, 415] on input "#e34a2a" at bounding box center [291, 418] width 172 height 23
type input "#004a2a"
type input "#00082a"
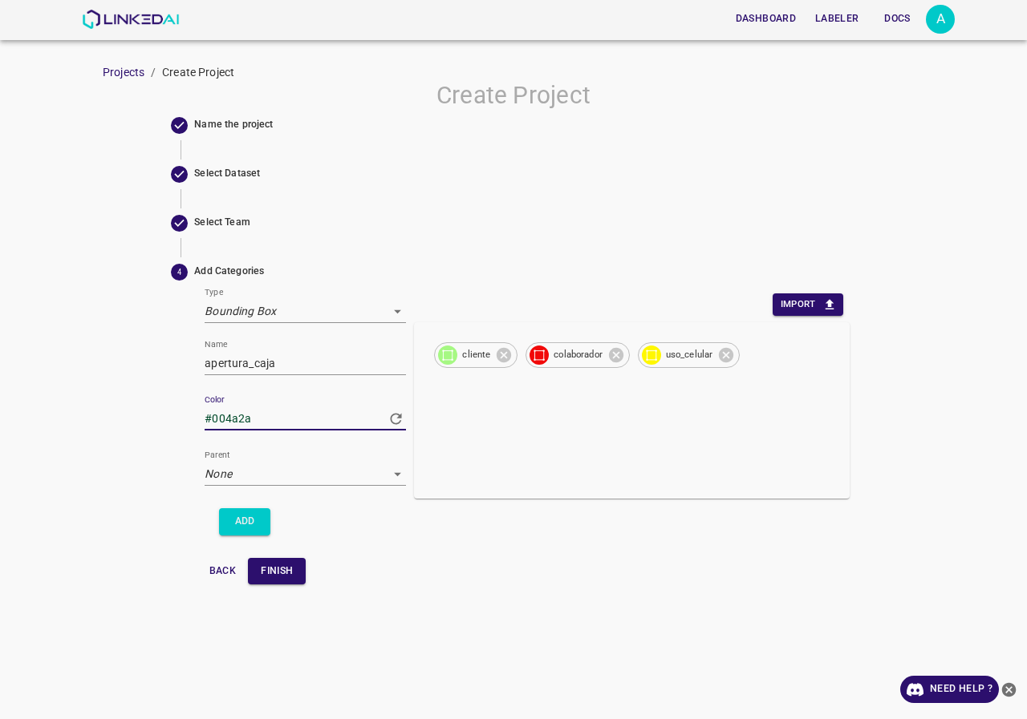
type input "#00082a"
type input "#000802"
type input "#000819"
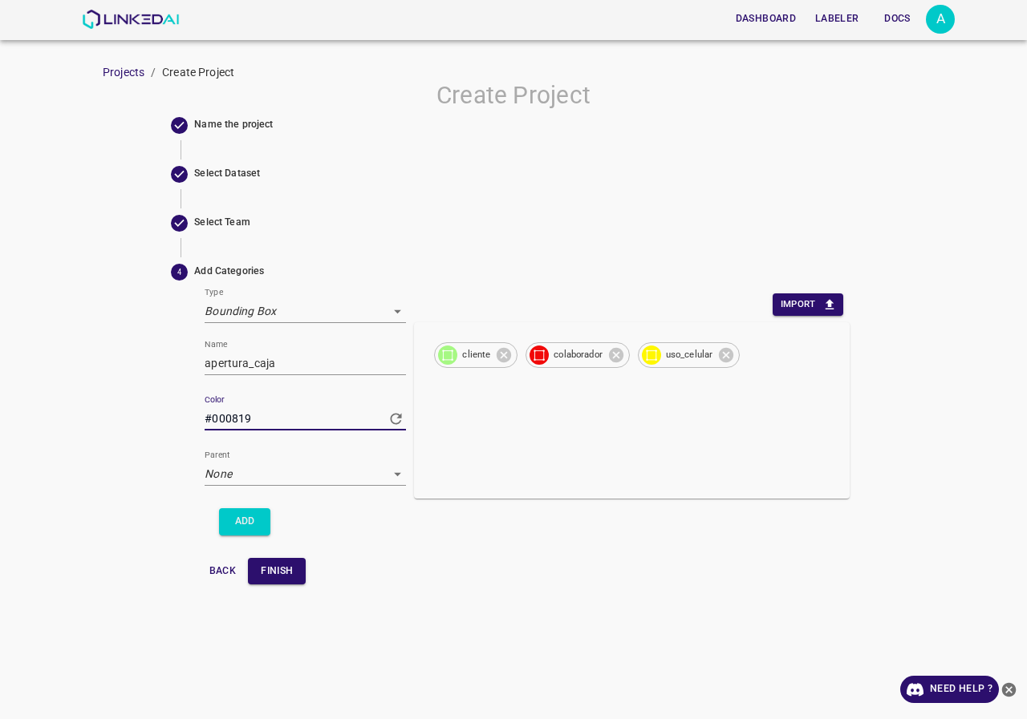
type input "#0008ff"
click at [259, 521] on button "Add" at bounding box center [244, 521] width 51 height 26
type input "#8f5f51"
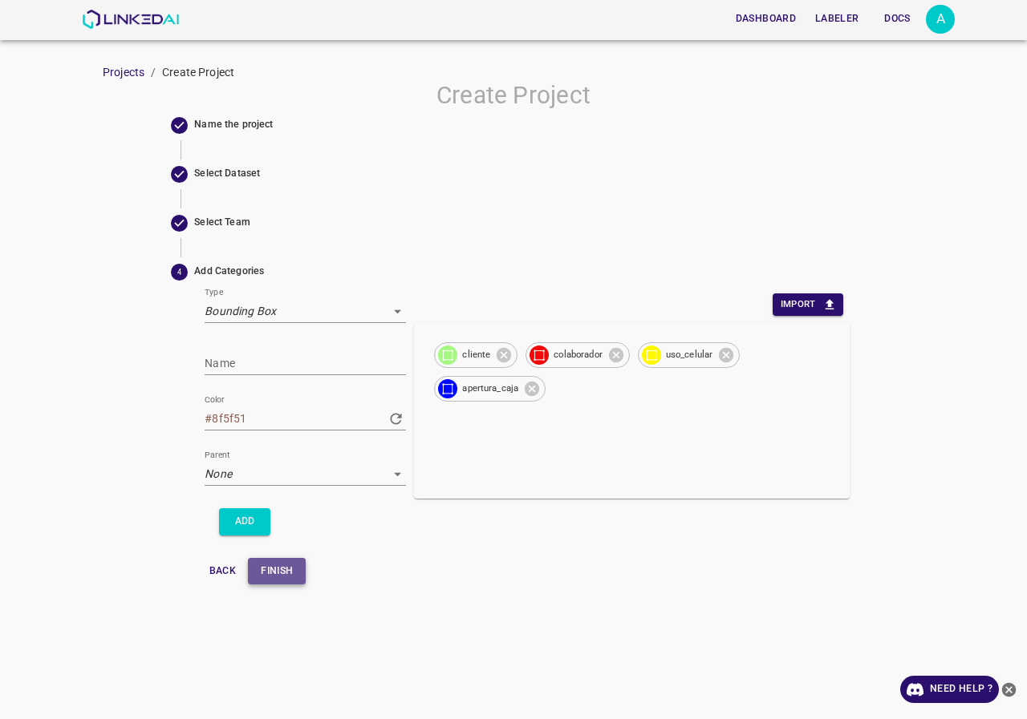
click at [282, 571] on button "Finish" at bounding box center [277, 571] width 58 height 26
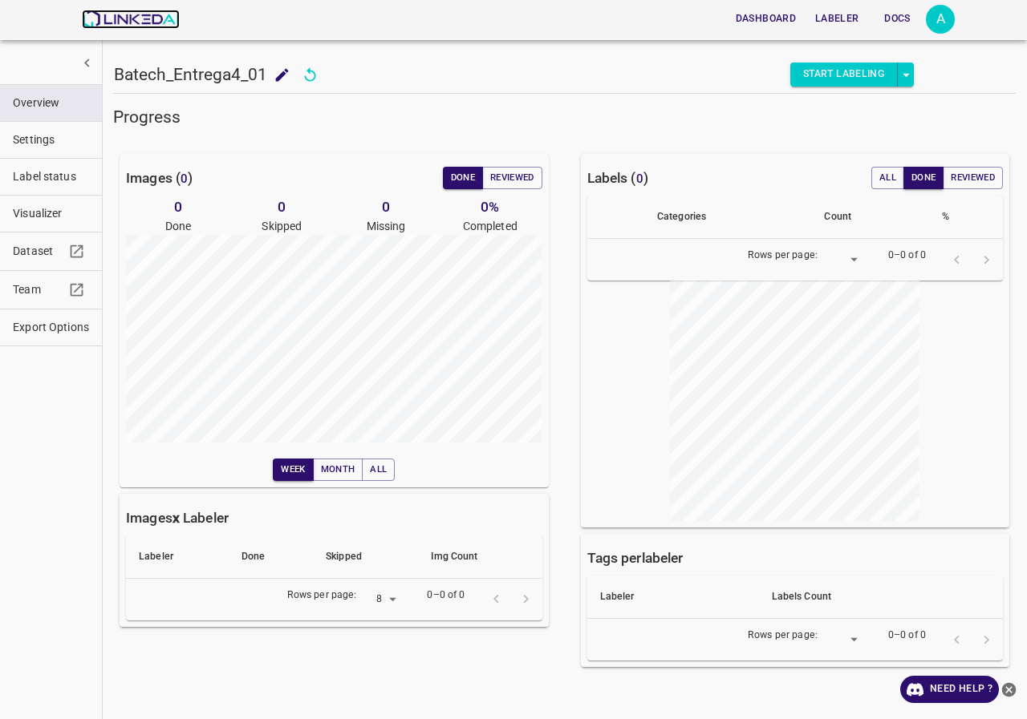
click at [134, 28] on img at bounding box center [130, 19] width 97 height 19
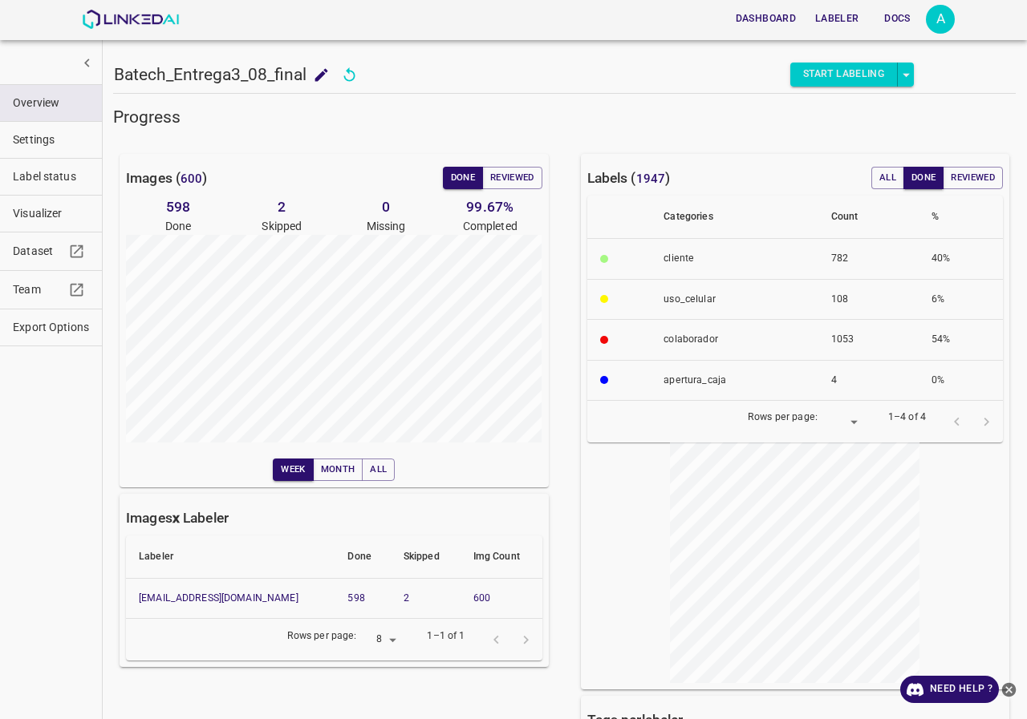
type input "8"
click at [58, 149] on button "Settings" at bounding box center [51, 140] width 102 height 36
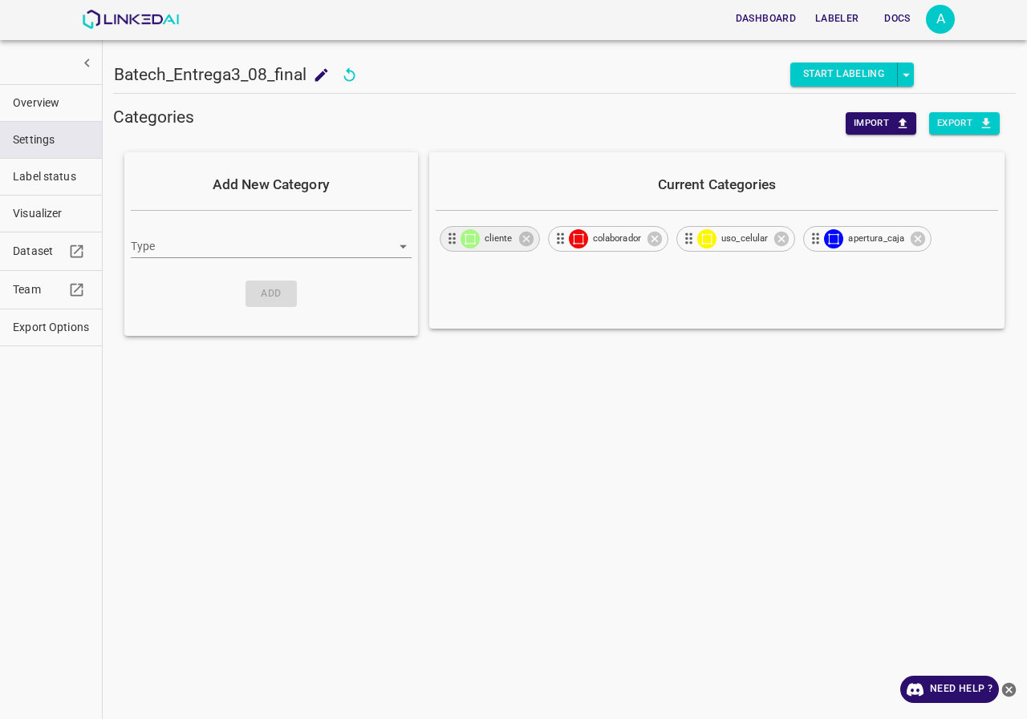
click at [465, 237] on img at bounding box center [469, 238] width 19 height 19
type input "bounding_box"
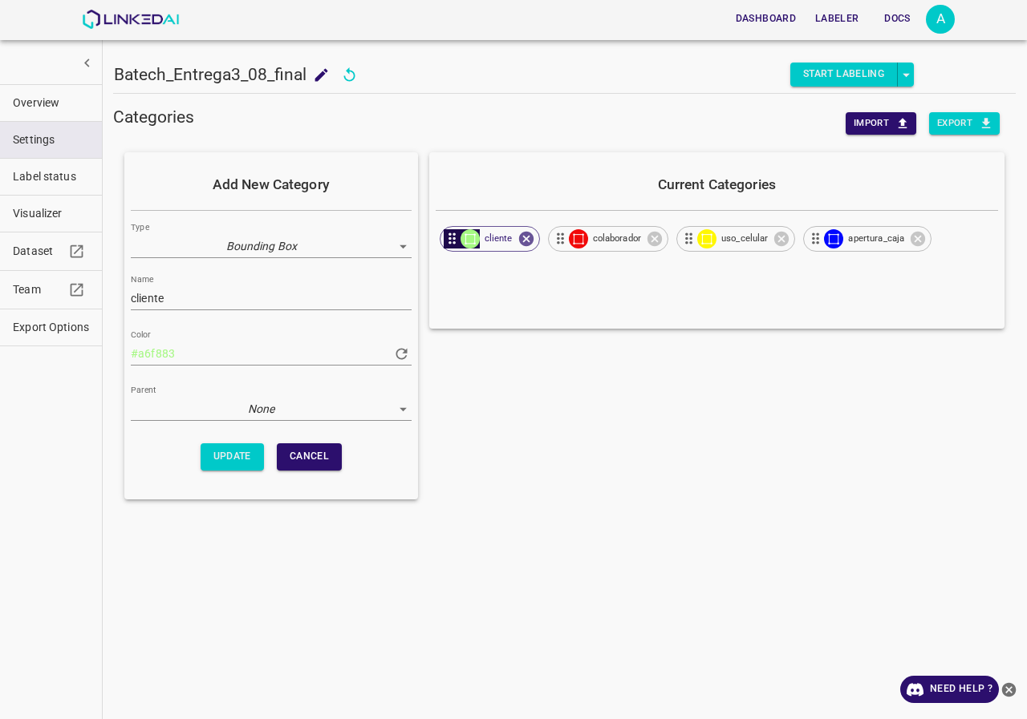
click at [587, 387] on div "Current Categories ​​cliente colaborador uso_celular apertura_caja" at bounding box center [716, 325] width 575 height 347
drag, startPoint x: 205, startPoint y: 354, endPoint x: 103, endPoint y: 355, distance: 101.9
click at [103, 355] on div "Batech_Entrega3_08_final Batech_Entrega3_08_final Start Labeling Categories Imp…" at bounding box center [564, 359] width 925 height 719
click at [281, 358] on input "#a6f883" at bounding box center [257, 353] width 252 height 23
click at [205, 352] on input "#a6f883" at bounding box center [257, 353] width 252 height 23
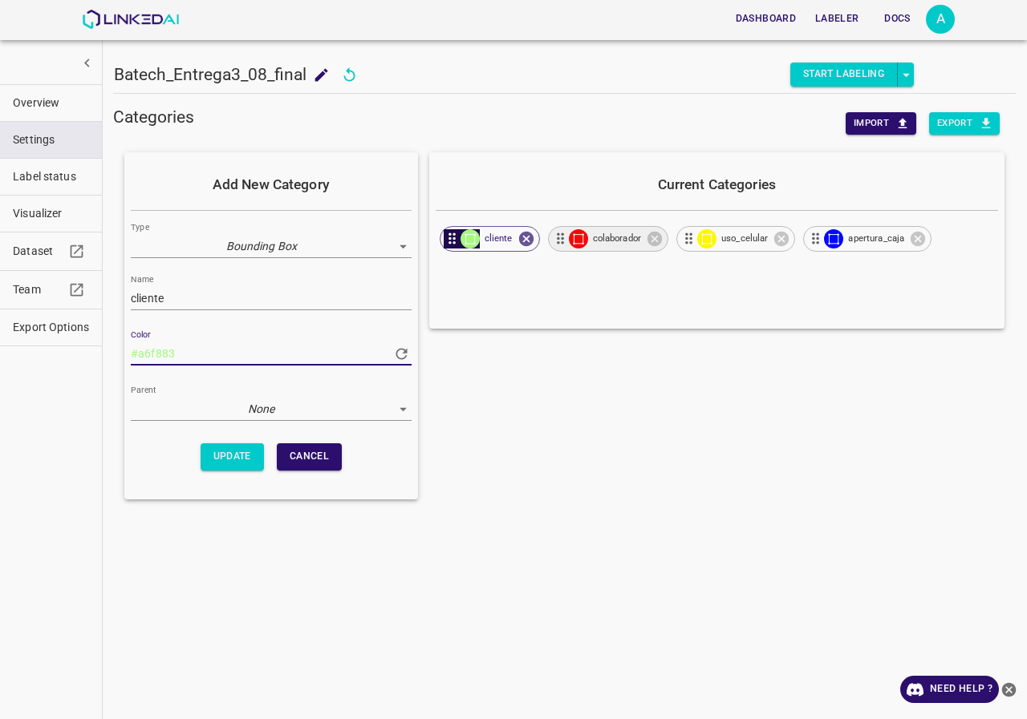
click at [593, 229] on div "colaborador" at bounding box center [608, 239] width 120 height 26
type input "colaborador"
type input "#f10909"
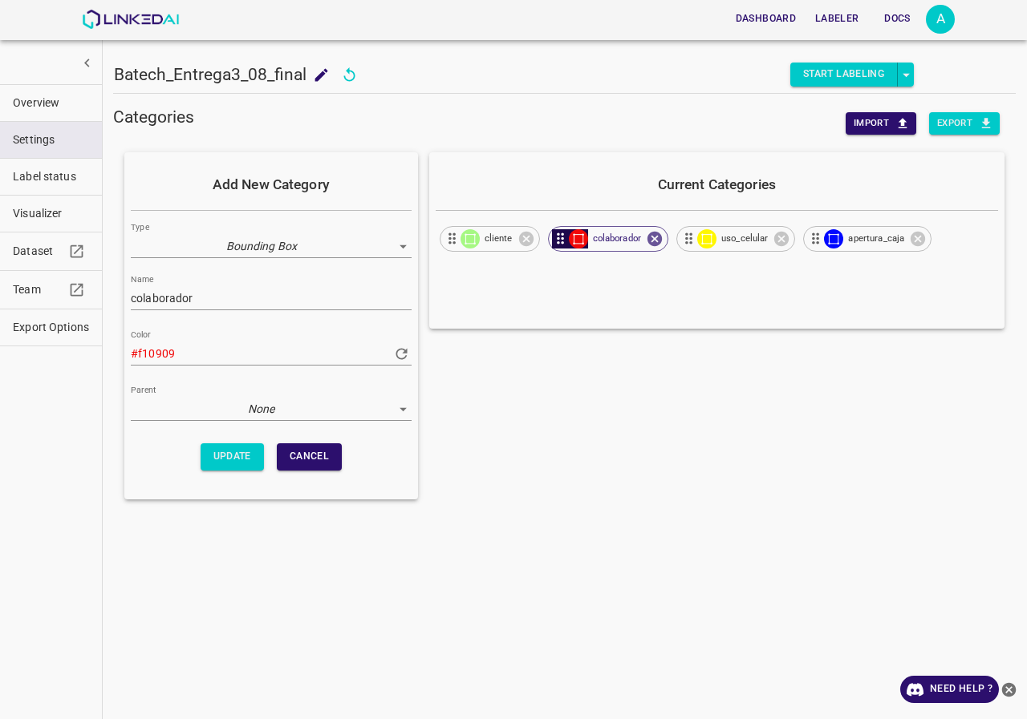
click at [265, 356] on input "#f10909" at bounding box center [257, 353] width 252 height 23
click at [722, 229] on div "uso_celular" at bounding box center [735, 239] width 119 height 26
type input "uso_celular"
type input "#fff700"
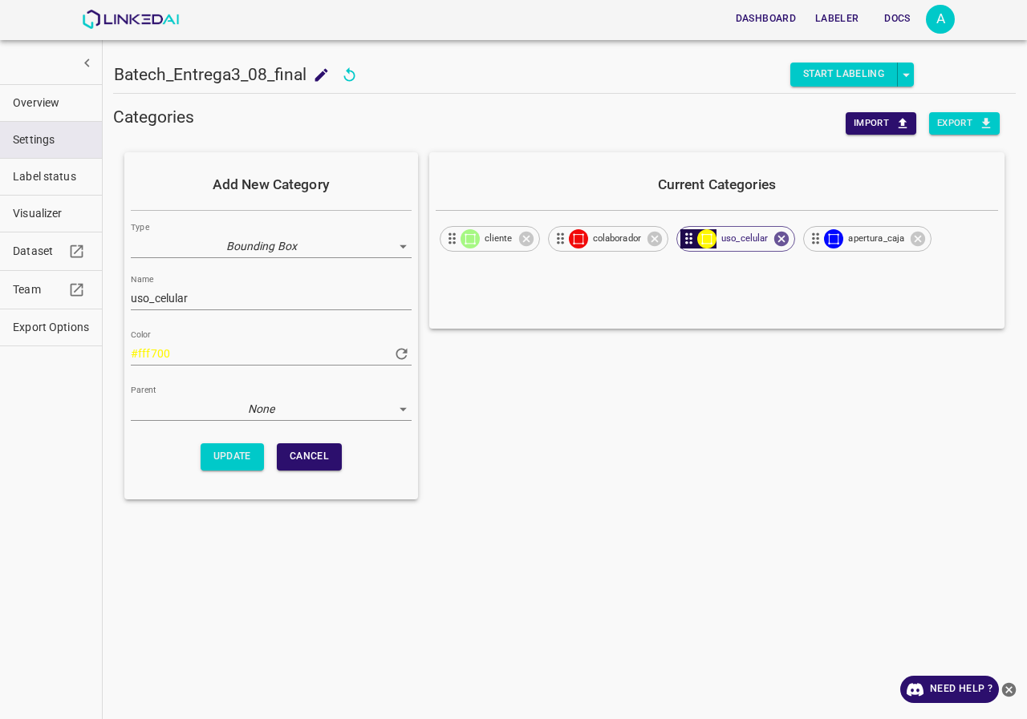
click at [332, 349] on input "#fff700" at bounding box center [257, 353] width 252 height 23
click at [712, 241] on img at bounding box center [706, 238] width 19 height 19
click at [285, 356] on input "#fff700" at bounding box center [257, 353] width 252 height 23
click at [849, 239] on span "apertura_caja" at bounding box center [875, 239] width 75 height 14
type input "apertura_caja"
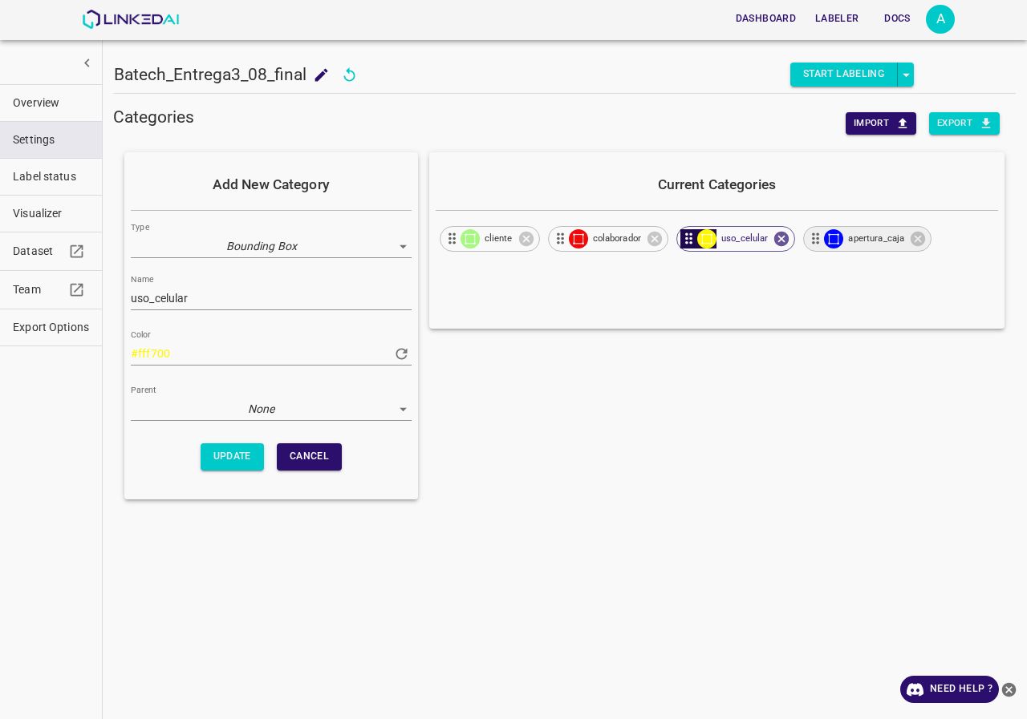
type input "#0008ff"
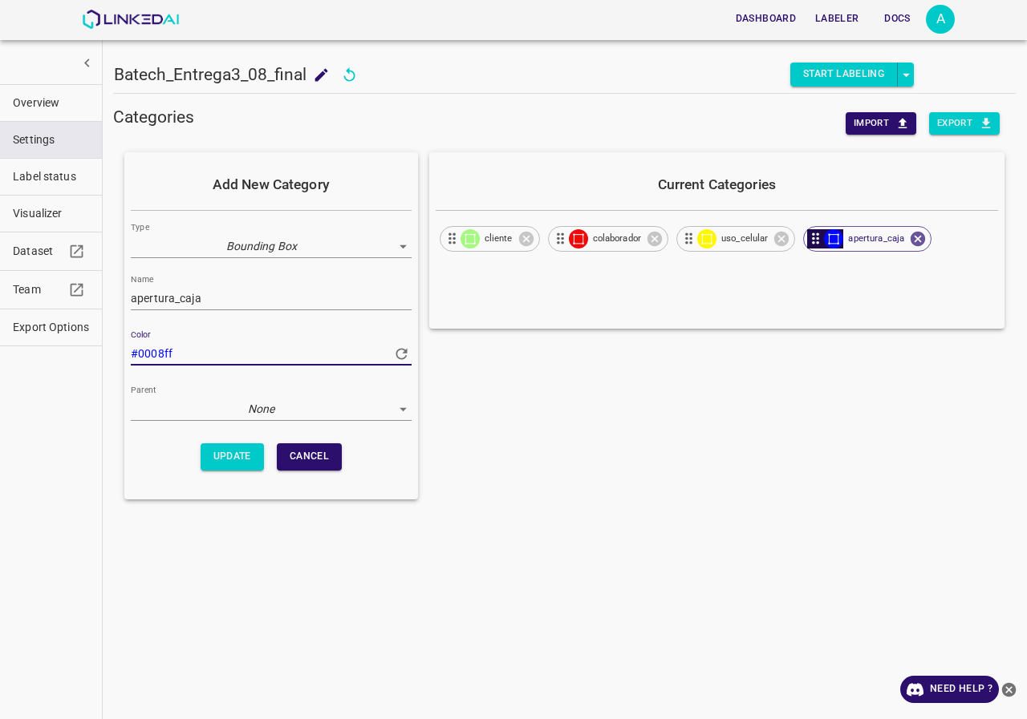
click at [330, 347] on input "#0008ff" at bounding box center [257, 353] width 252 height 23
click at [281, 351] on input "#0008ff" at bounding box center [257, 353] width 252 height 23
click at [567, 437] on div "Current Categories ​​cliente colaborador uso_celular apertura_caja" at bounding box center [716, 325] width 575 height 347
